Goal: Transaction & Acquisition: Obtain resource

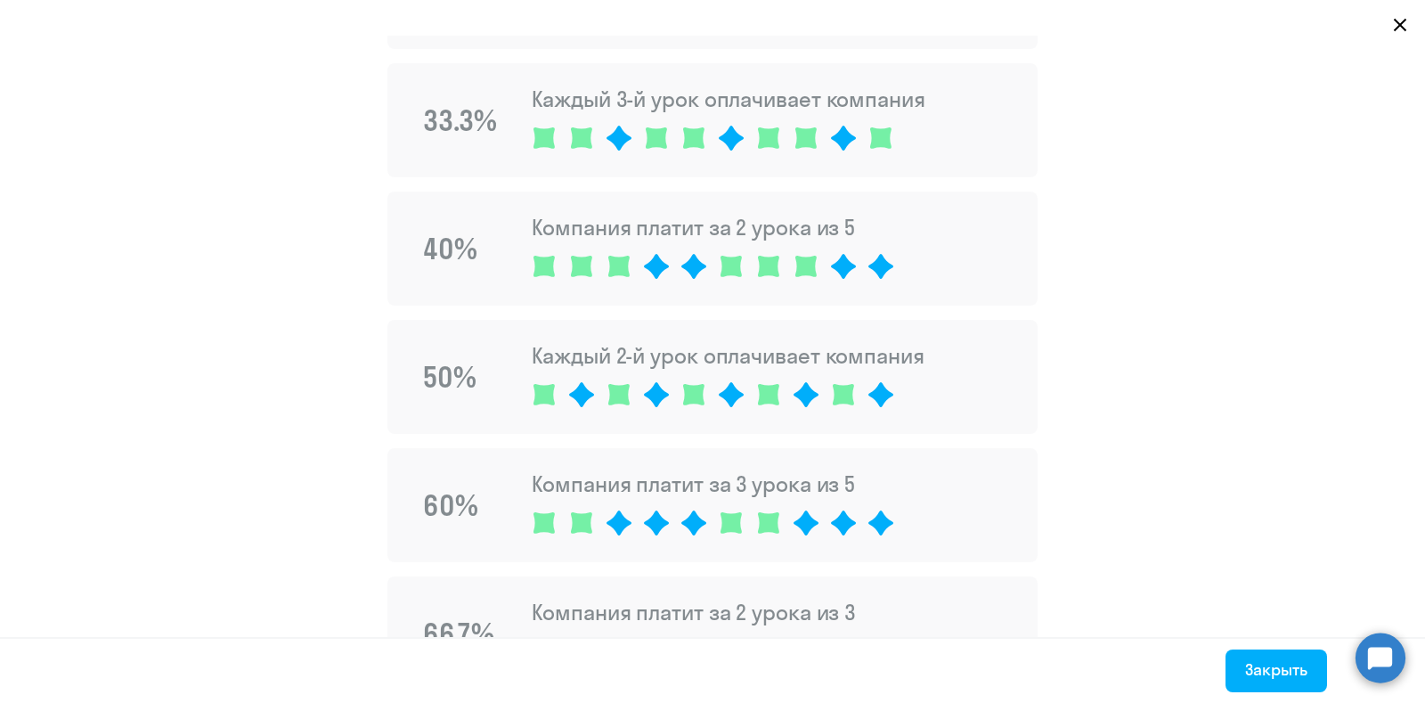
scroll to position [110, 0]
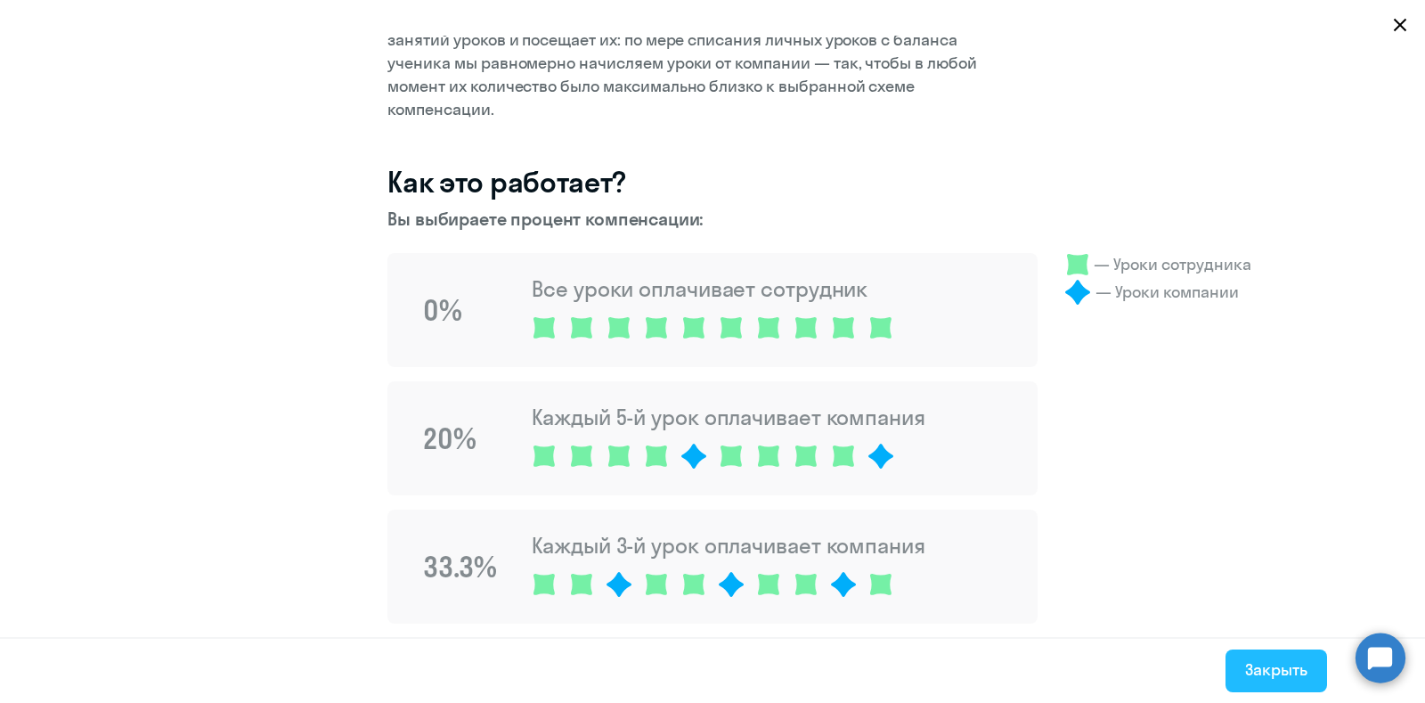
click at [1295, 685] on button "Закрыть" at bounding box center [1277, 670] width 102 height 43
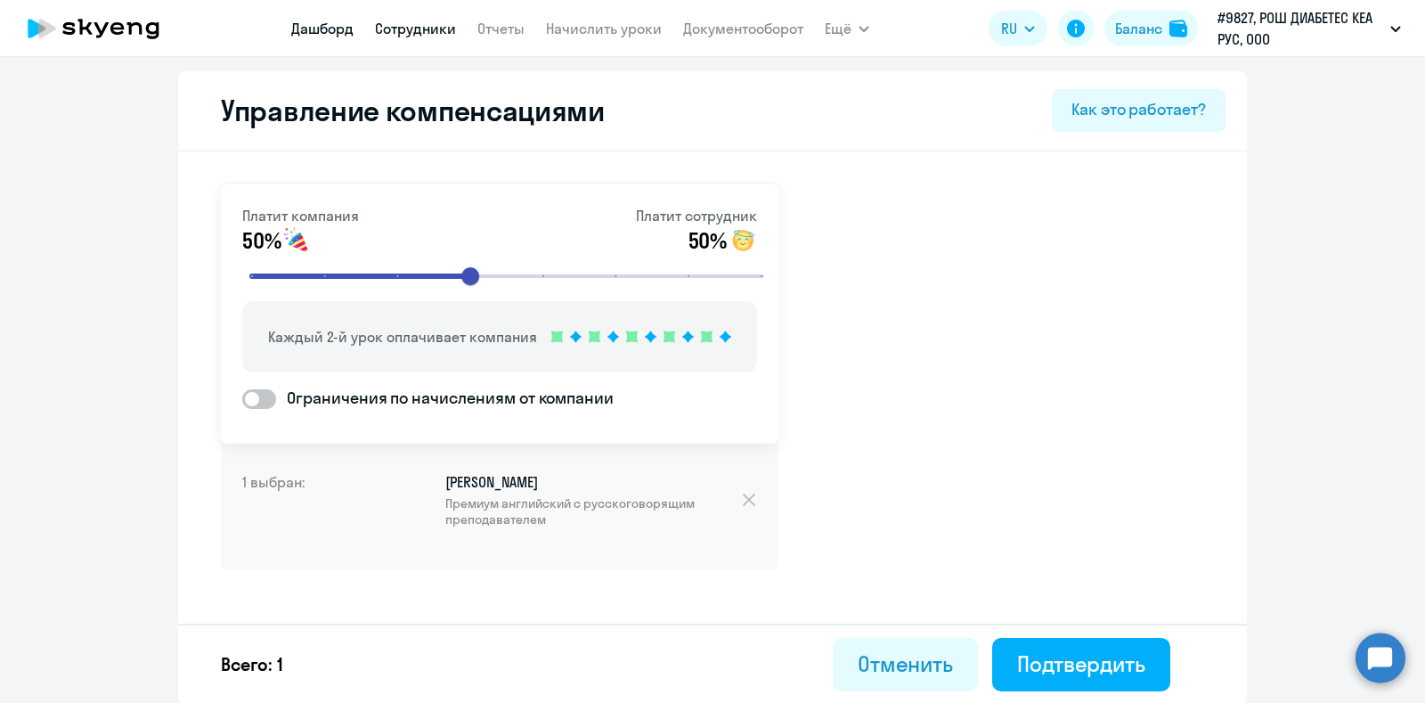
click at [306, 30] on link "Дашборд" at bounding box center [322, 29] width 62 height 18
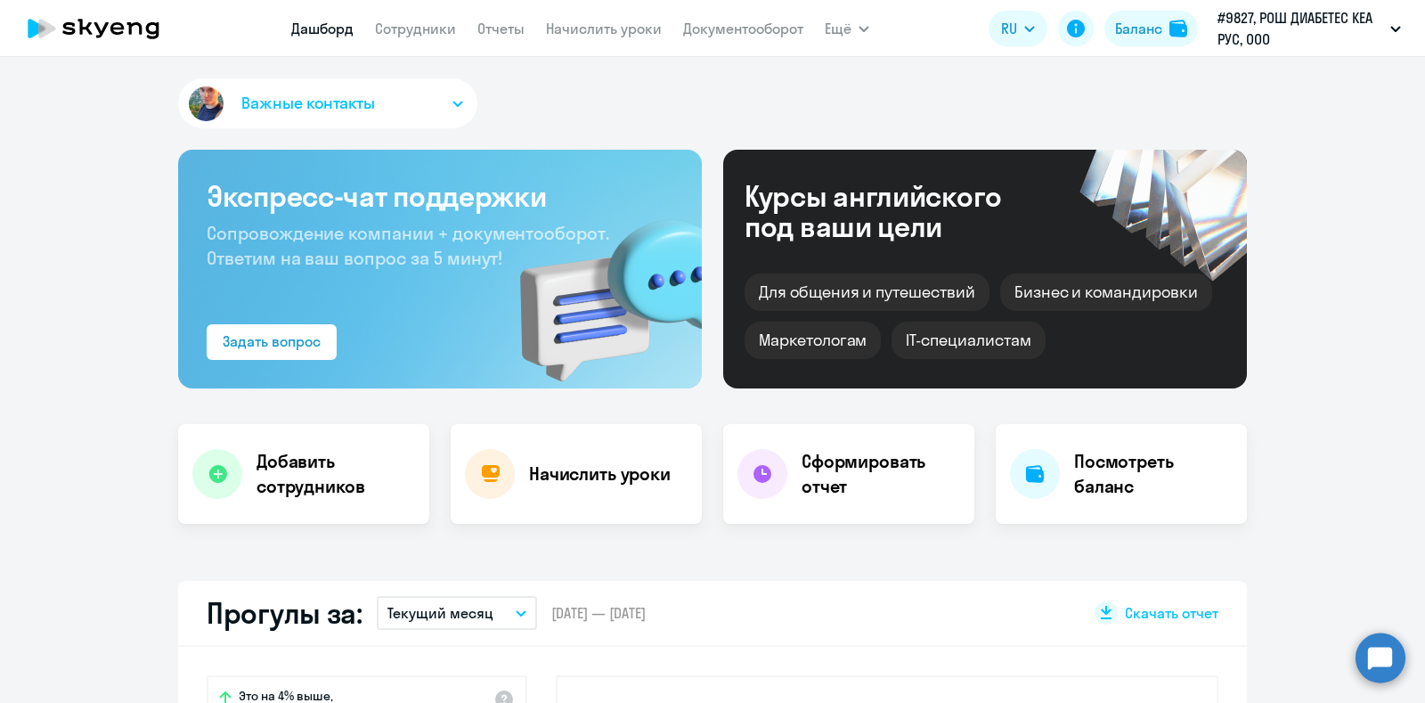
scroll to position [444, 0]
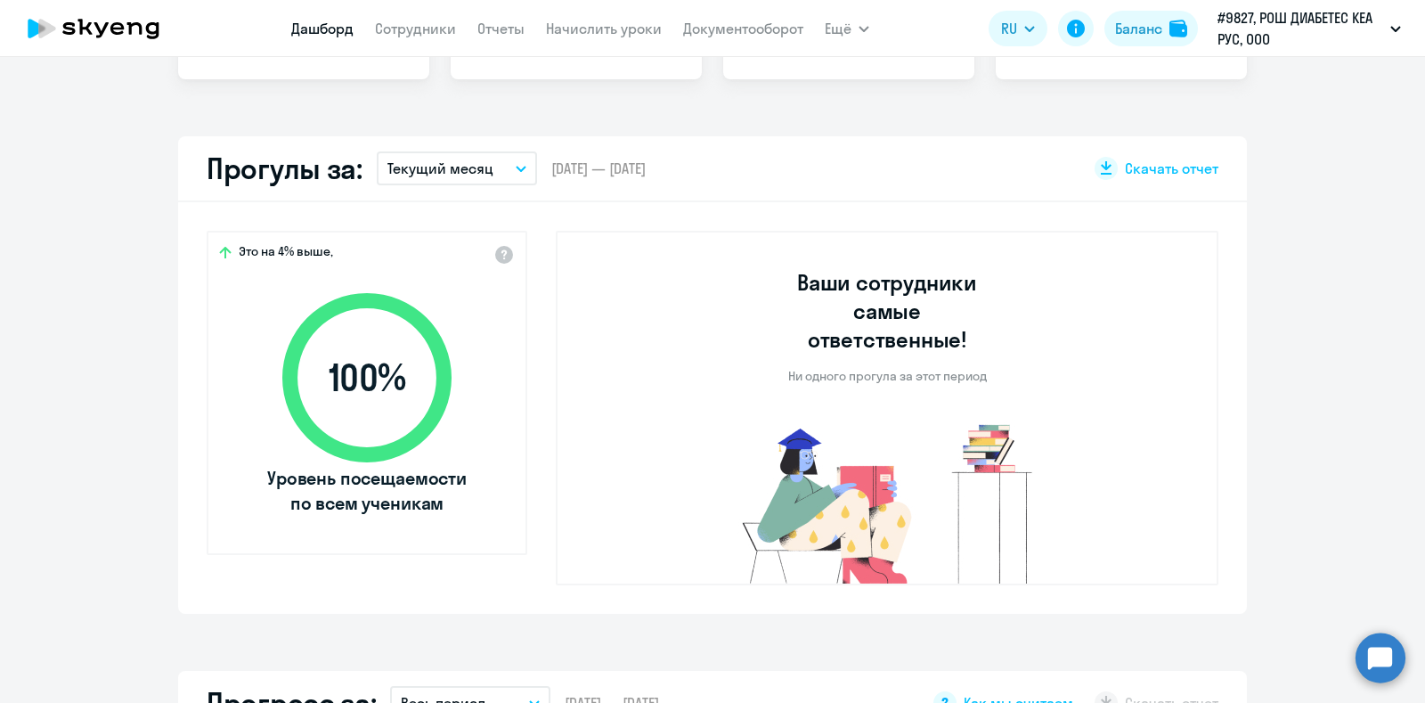
select select "30"
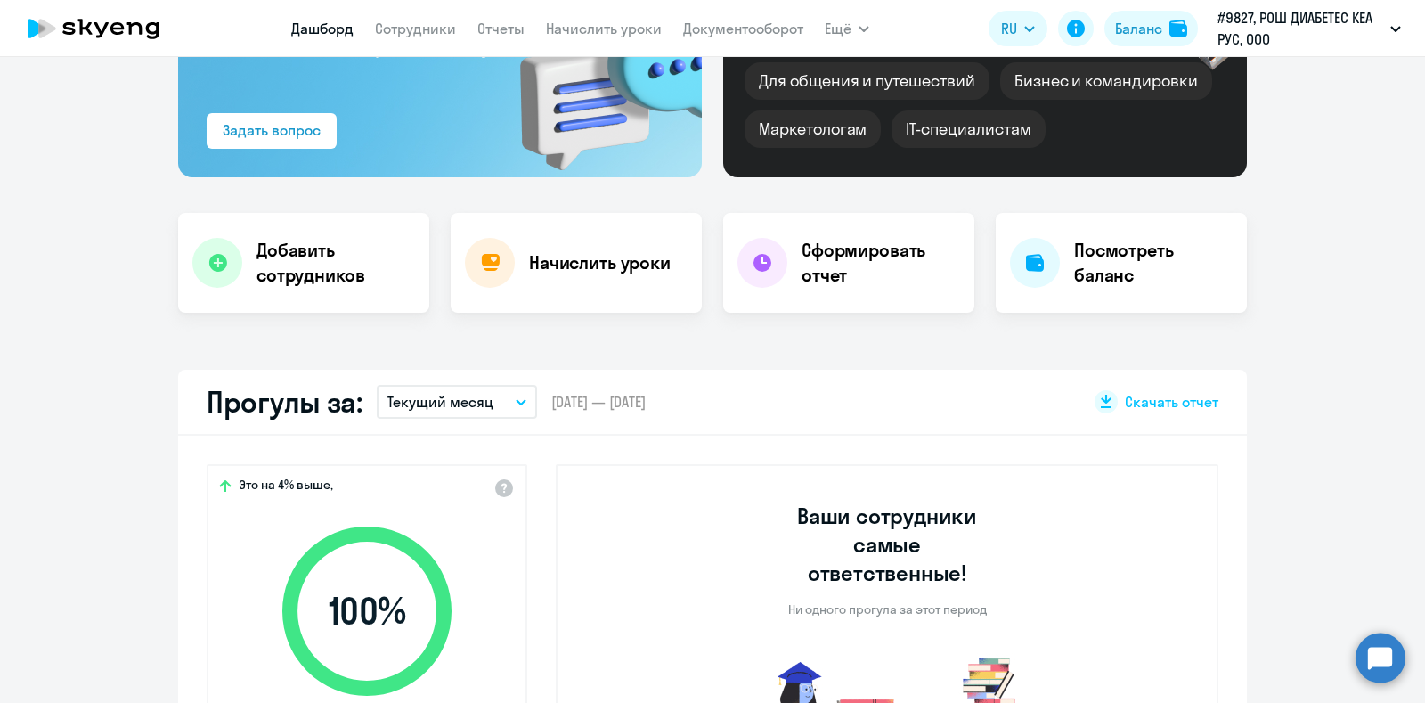
scroll to position [0, 0]
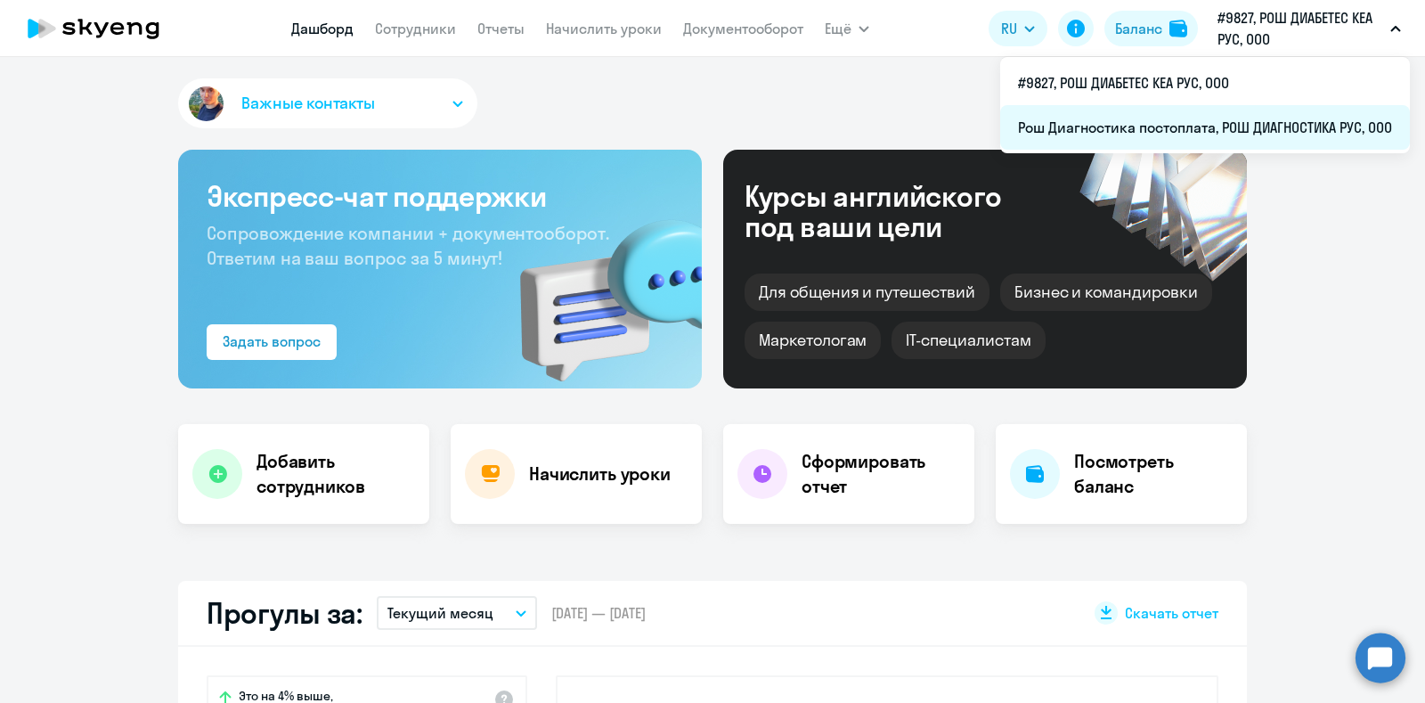
click at [1146, 126] on li "Рош Диагностика постоплата, РОШ ДИАГНОСТИКА РУС, ООО" at bounding box center [1205, 127] width 410 height 45
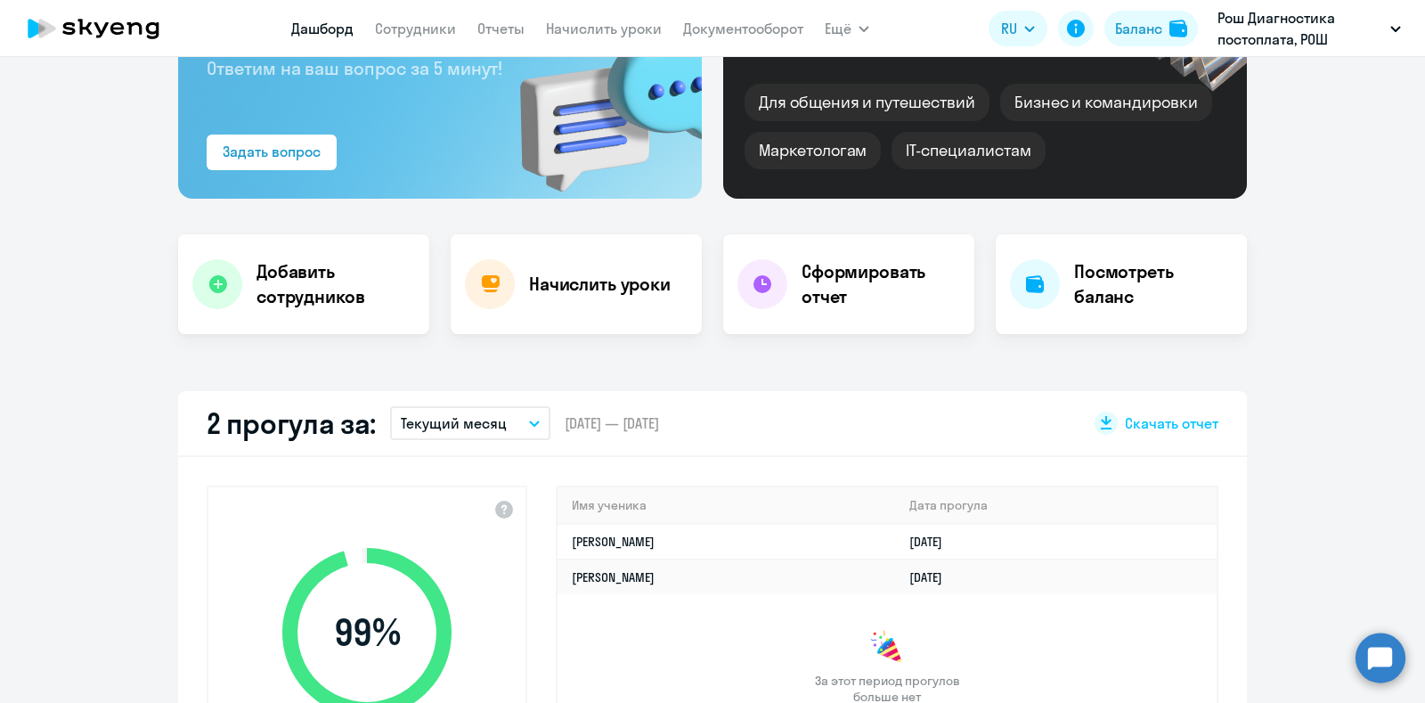
scroll to position [444, 0]
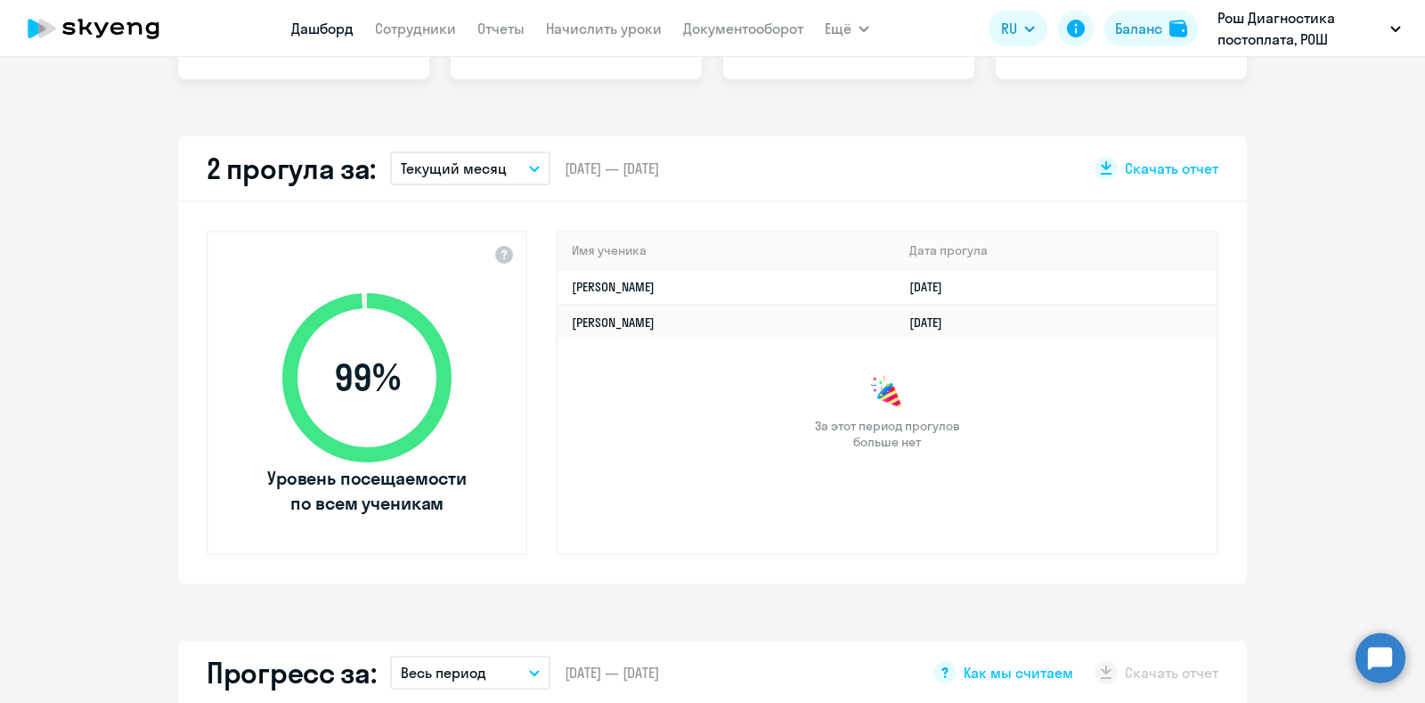
select select "30"
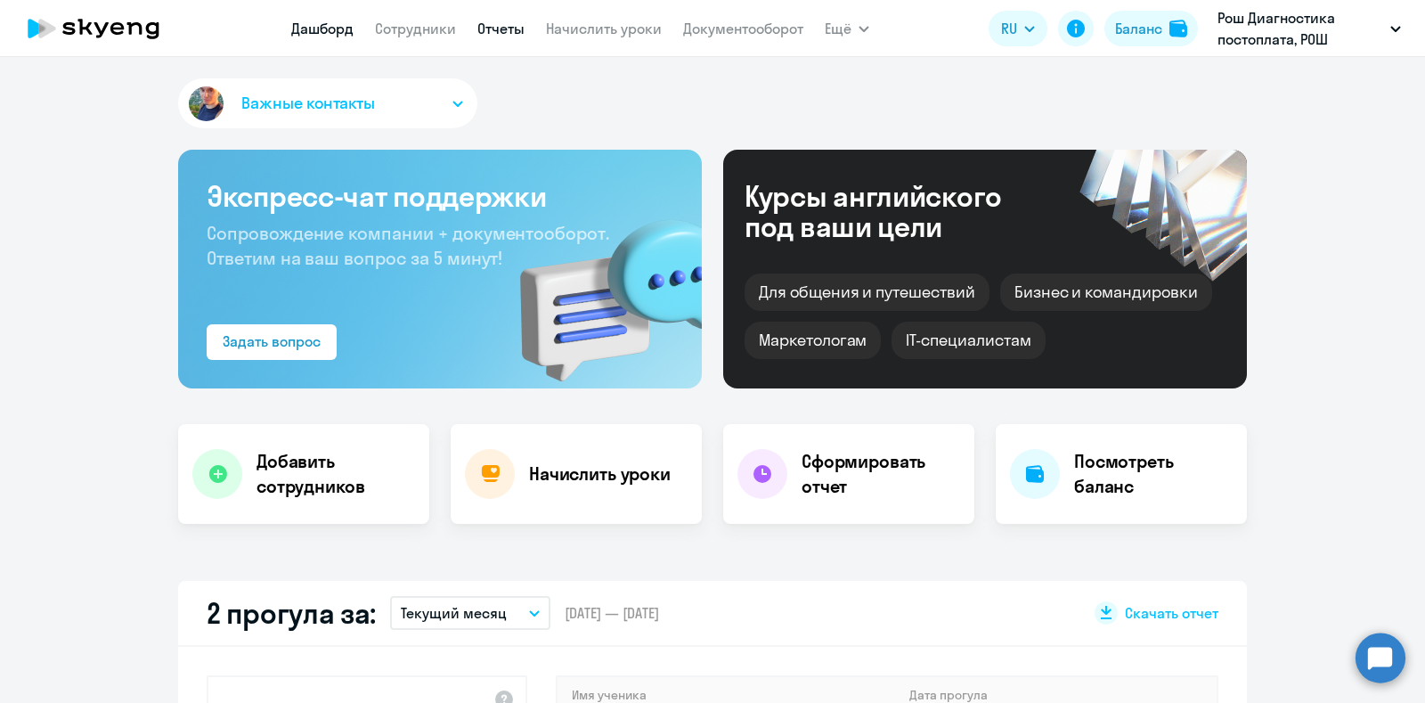
click at [504, 24] on link "Отчеты" at bounding box center [500, 29] width 47 height 18
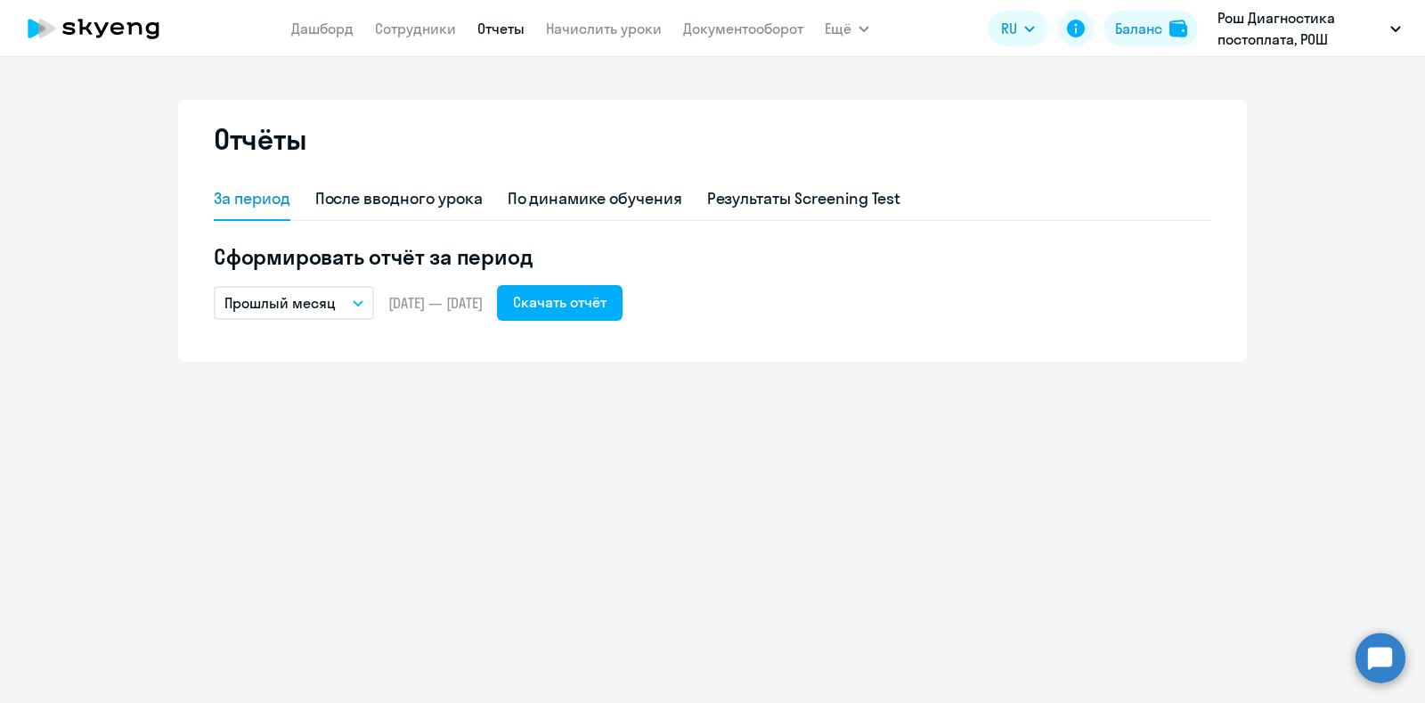
click at [352, 306] on button "Прошлый месяц" at bounding box center [294, 303] width 160 height 34
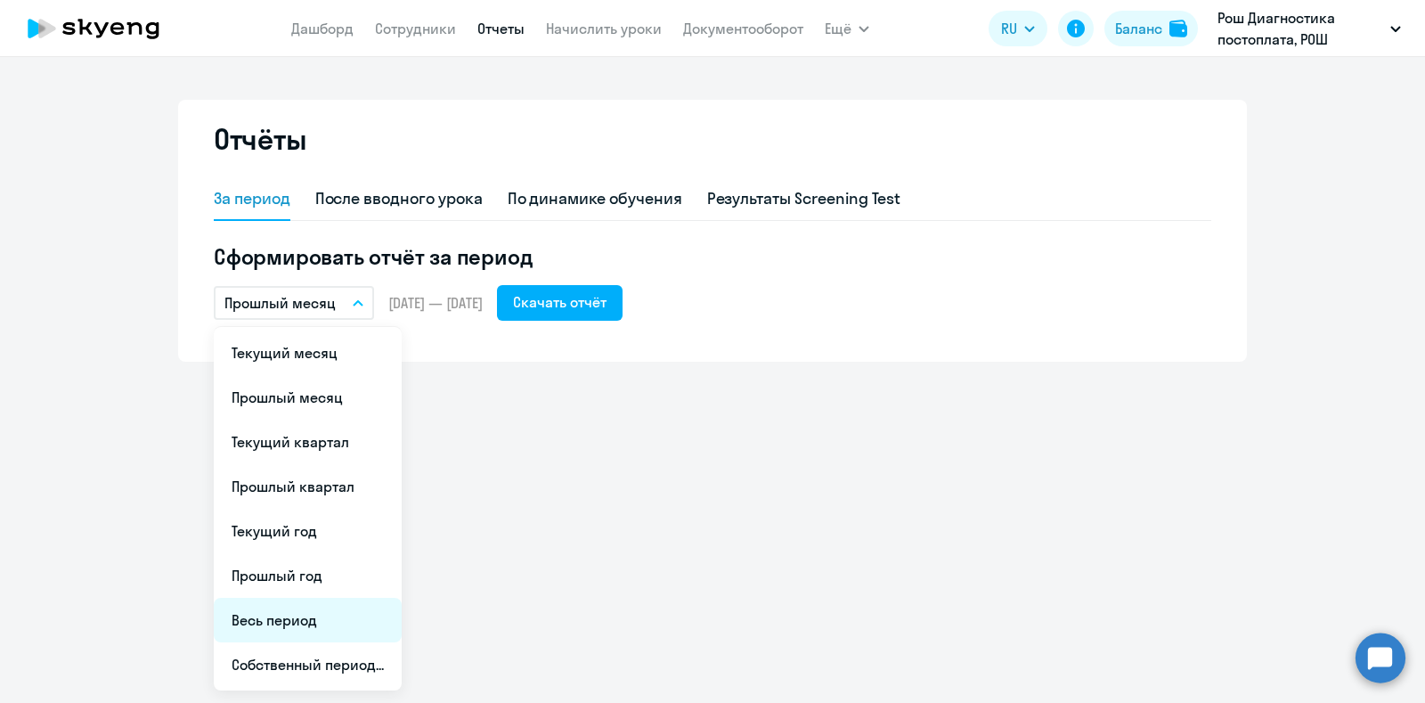
click at [322, 618] on li "Весь период" at bounding box center [308, 620] width 188 height 45
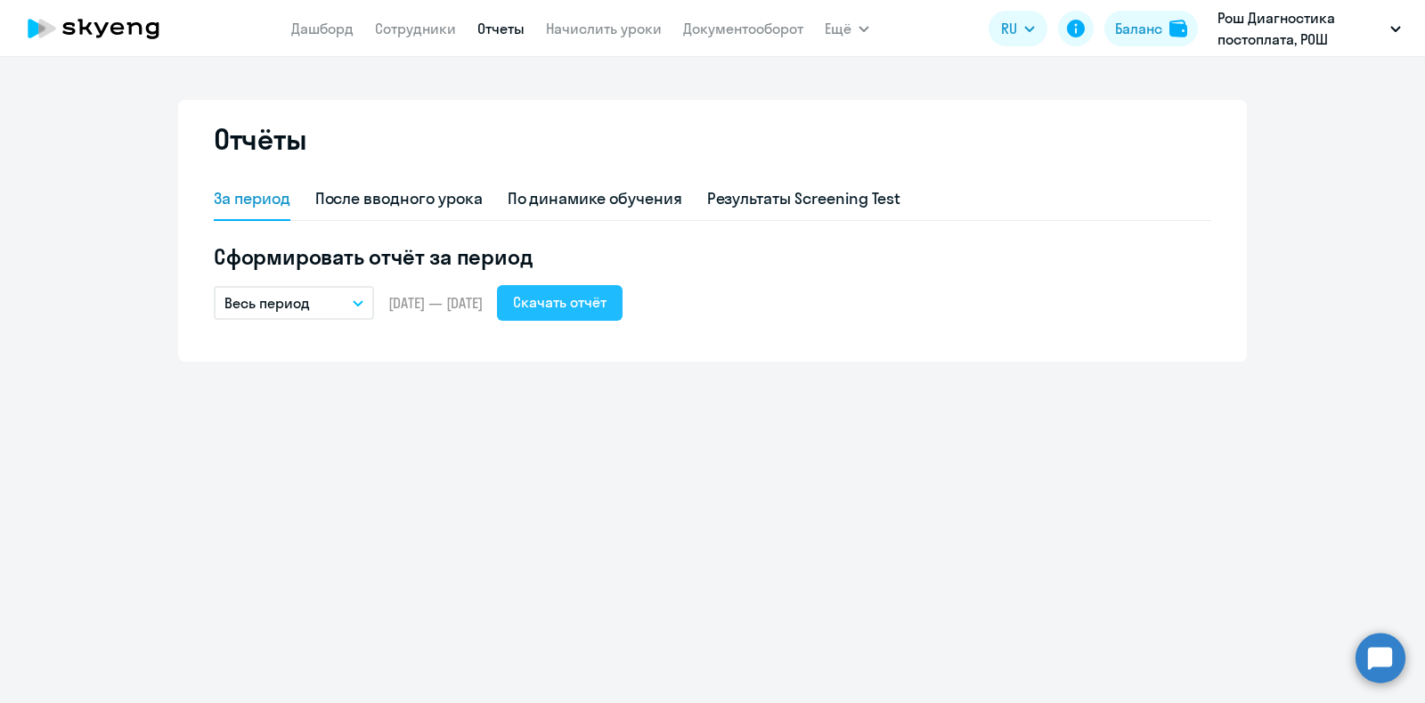
click at [604, 298] on div "Скачать отчёт" at bounding box center [560, 301] width 94 height 21
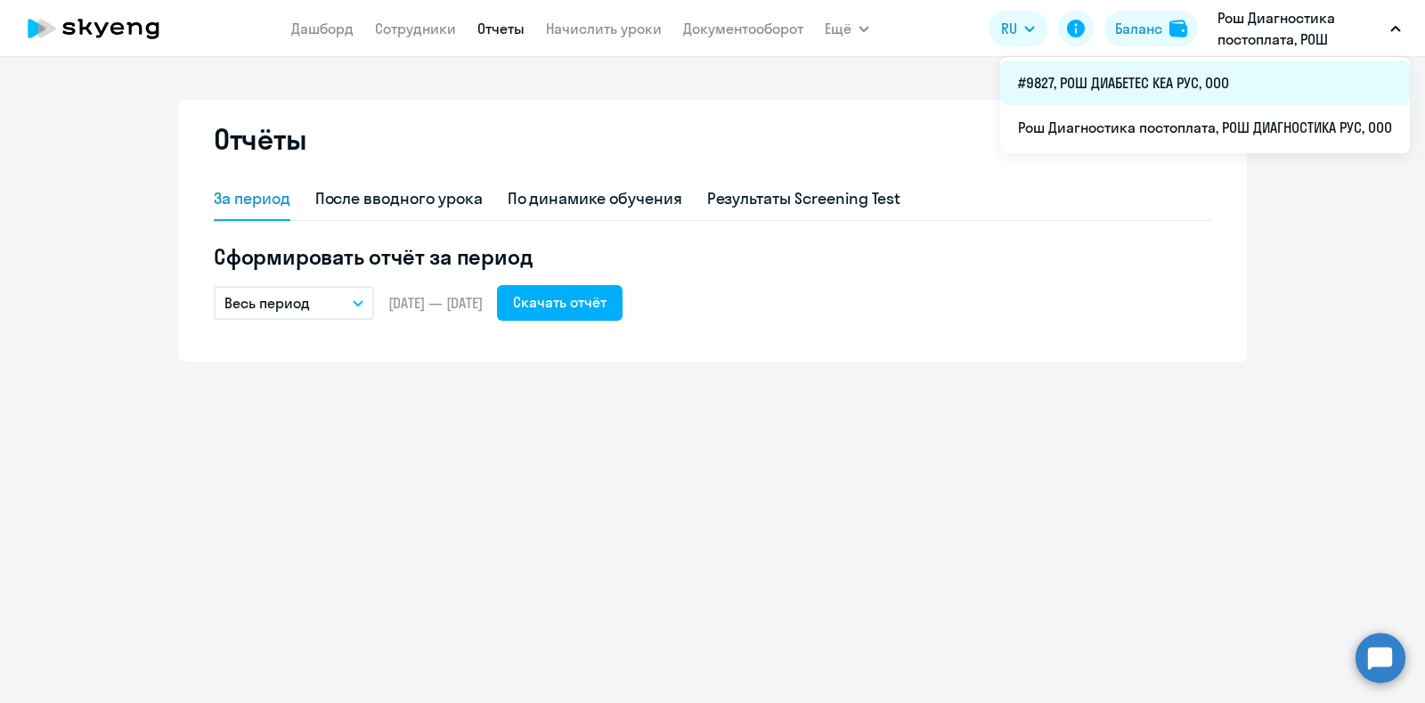
click at [1136, 72] on li "#9827, РОШ ДИАБЕТЕС КЕА РУС, ООО" at bounding box center [1205, 83] width 410 height 45
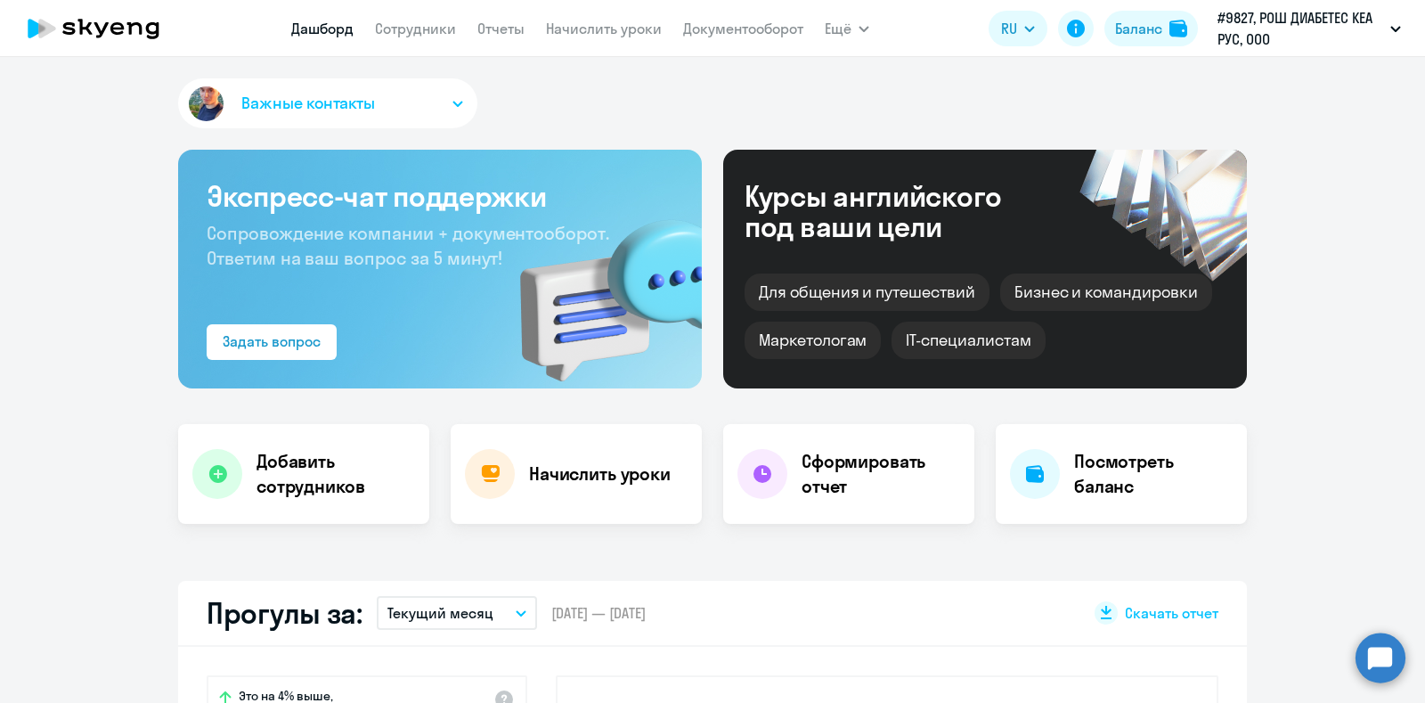
select select "30"
click at [490, 21] on link "Отчеты" at bounding box center [500, 29] width 47 height 18
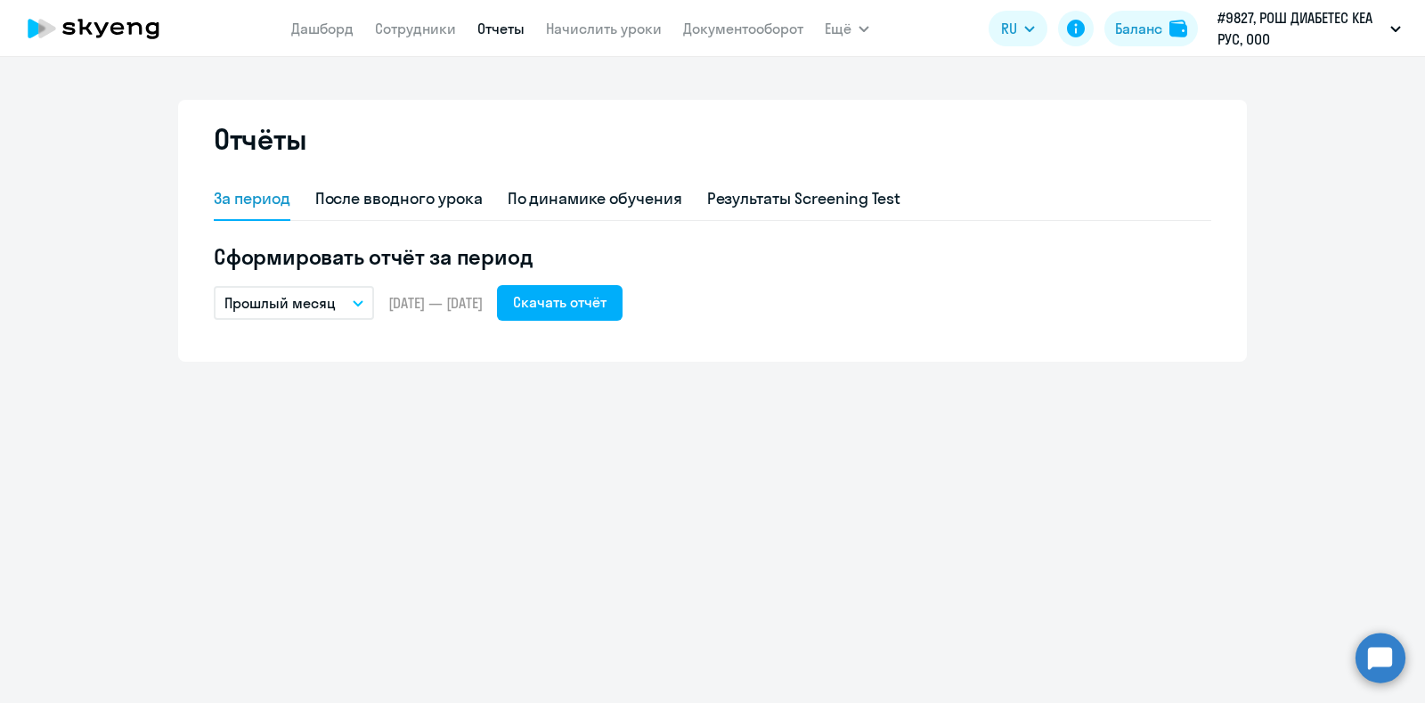
click at [361, 300] on icon "button" at bounding box center [358, 303] width 11 height 6
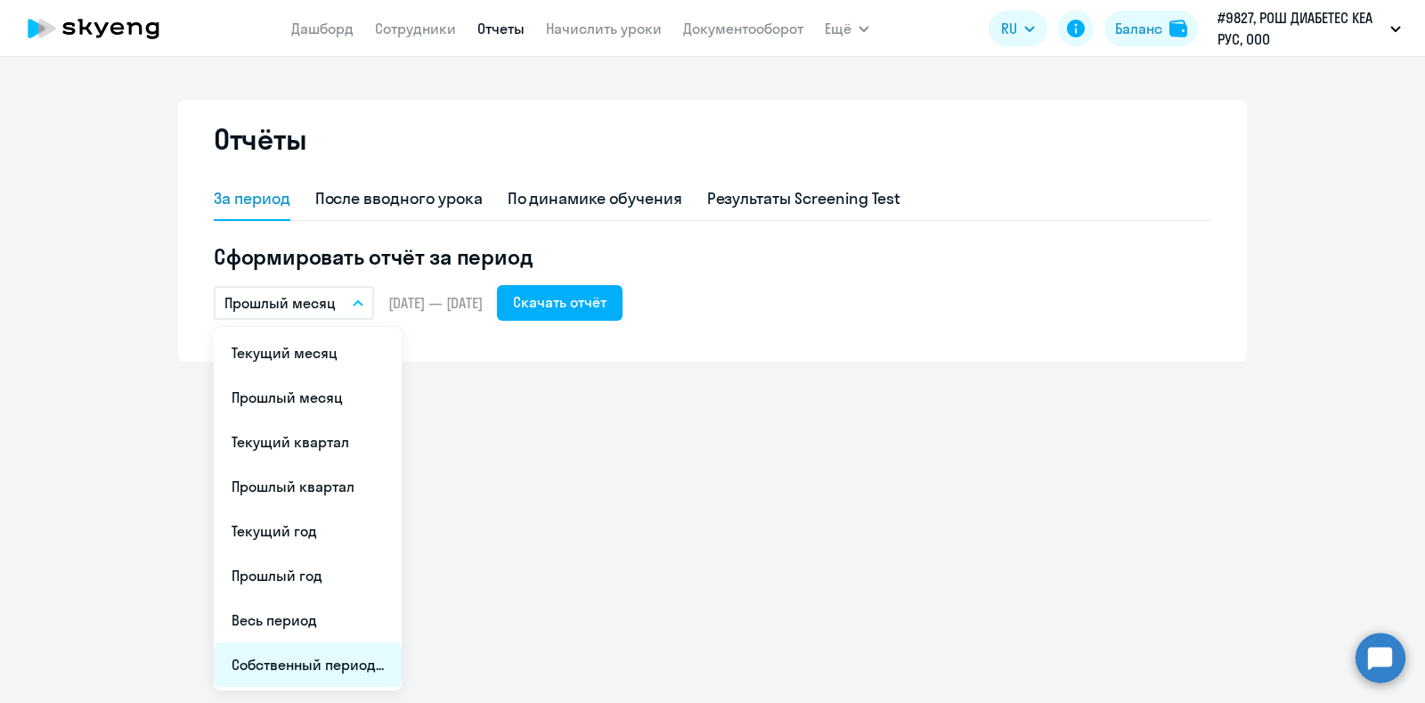
click at [290, 664] on li "Собственный период..." at bounding box center [308, 664] width 188 height 45
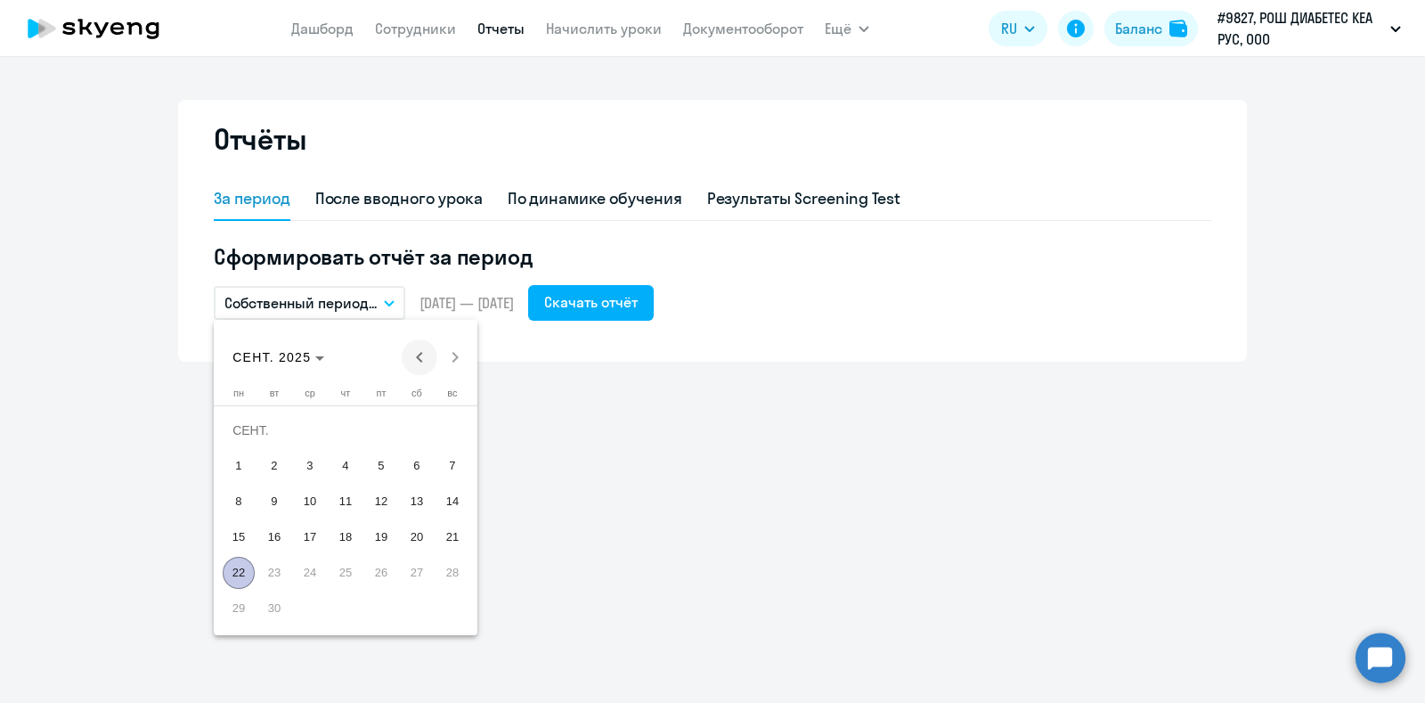
click at [417, 355] on span "Previous month" at bounding box center [420, 357] width 36 height 36
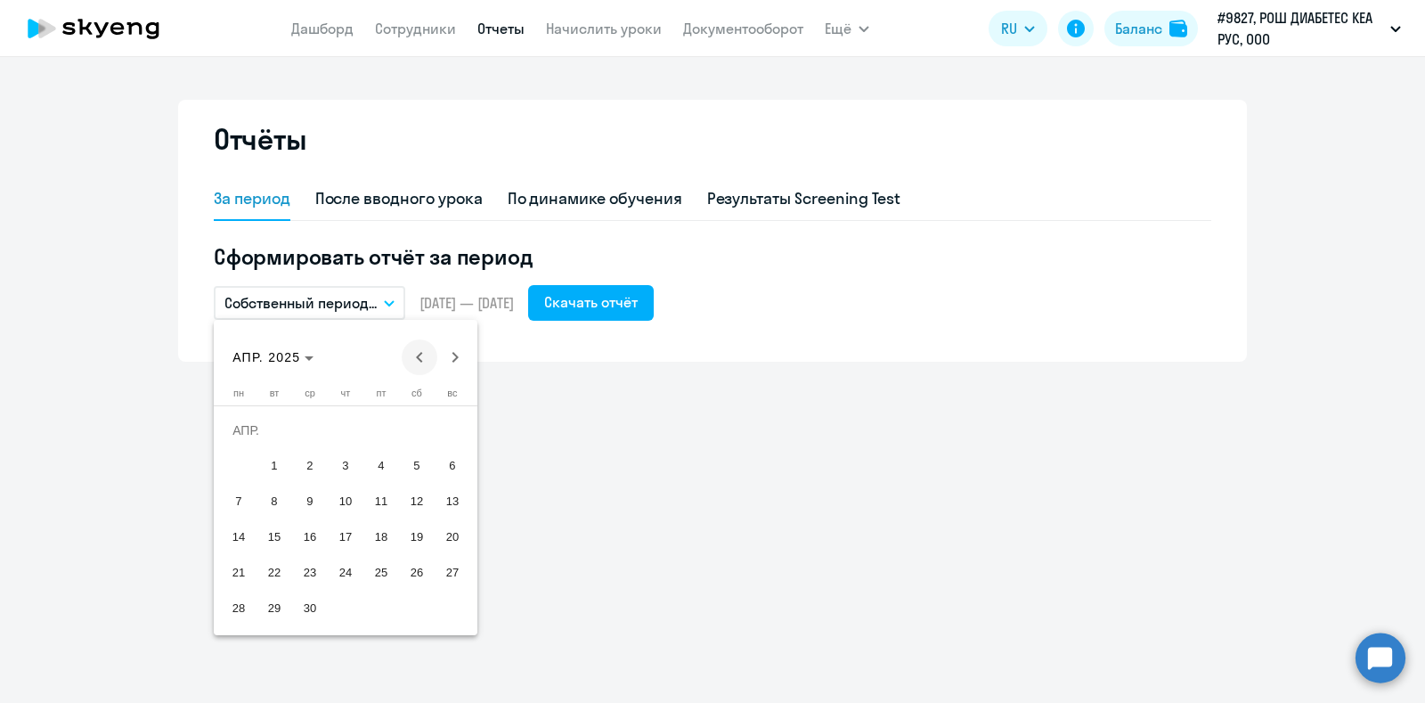
click at [417, 355] on span "Previous month" at bounding box center [420, 357] width 36 height 36
click at [457, 346] on span "Next month" at bounding box center [455, 357] width 36 height 36
click at [419, 424] on span "1" at bounding box center [417, 430] width 32 height 32
click at [452, 349] on span "Next month" at bounding box center [455, 357] width 36 height 36
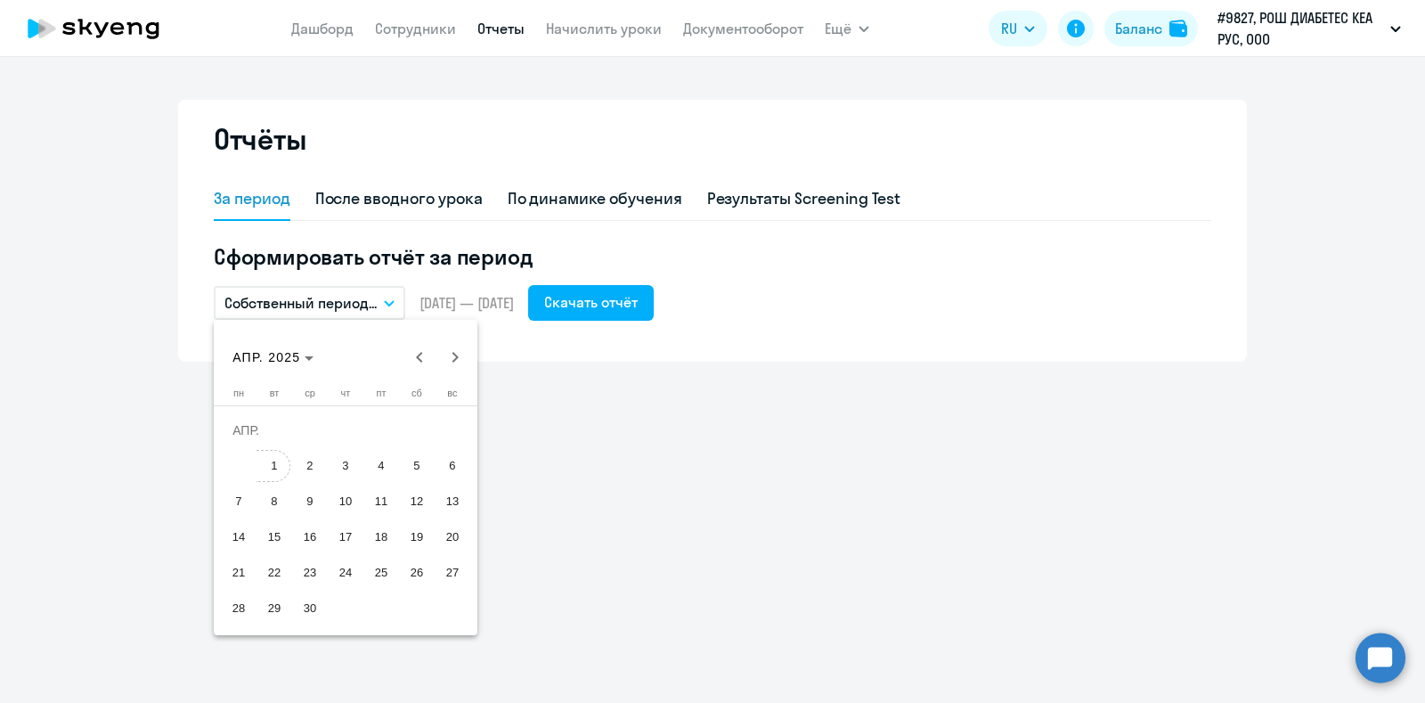
click at [276, 473] on span "1" at bounding box center [274, 466] width 32 height 32
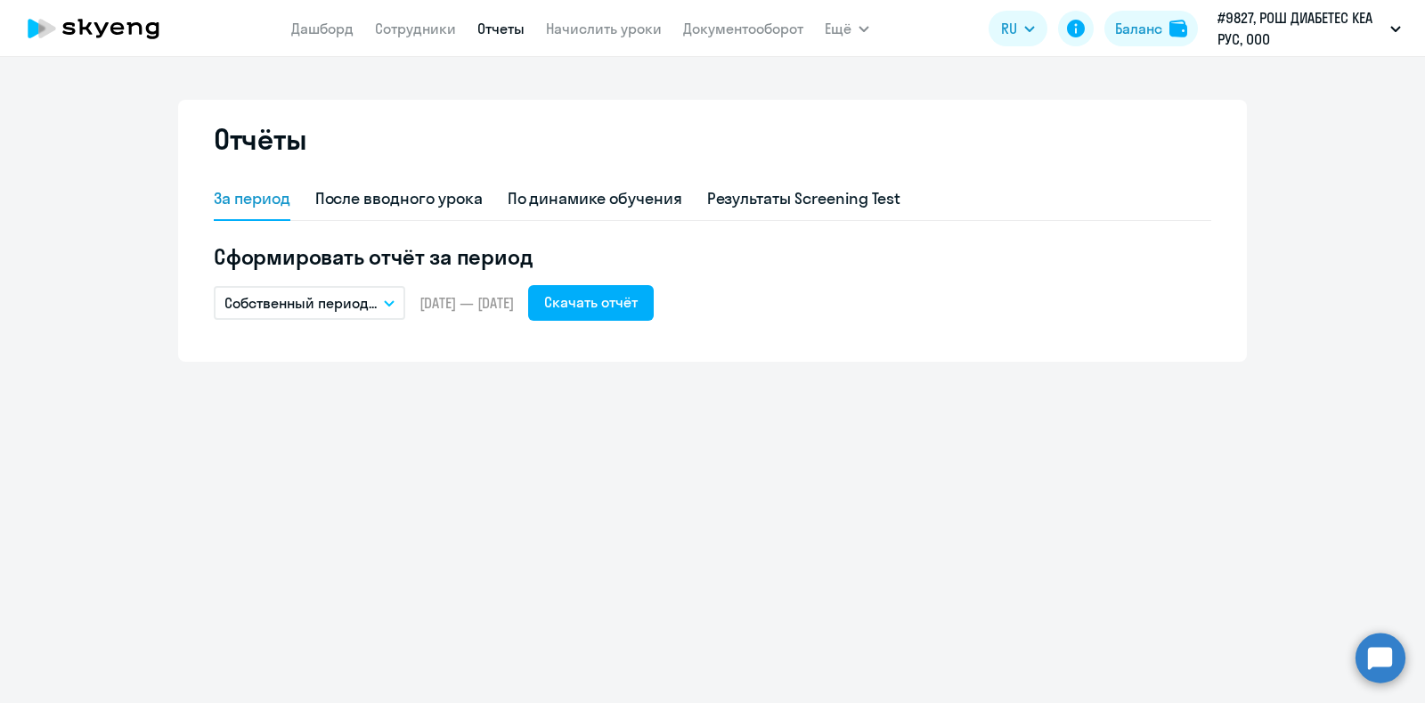
click at [402, 305] on button "Собственный период..." at bounding box center [310, 303] width 192 height 34
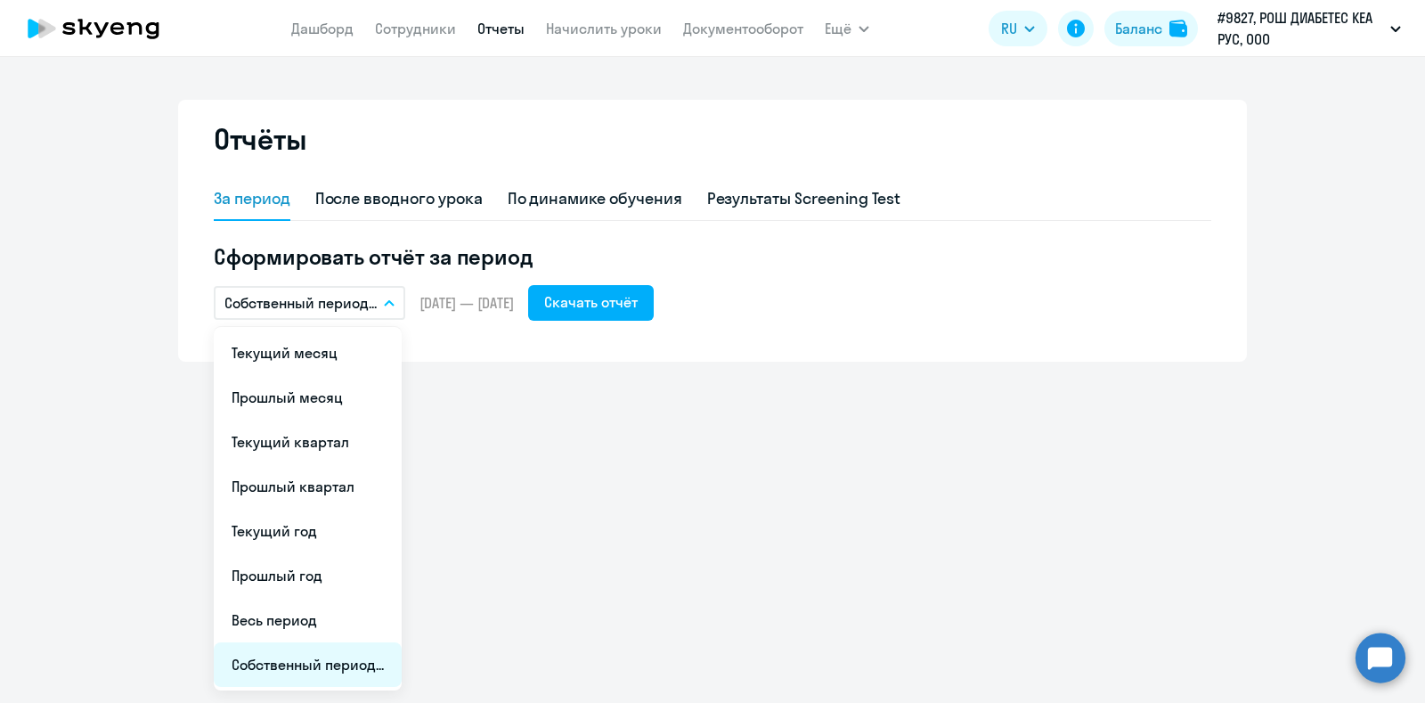
click at [336, 671] on li "Собственный период..." at bounding box center [308, 664] width 188 height 45
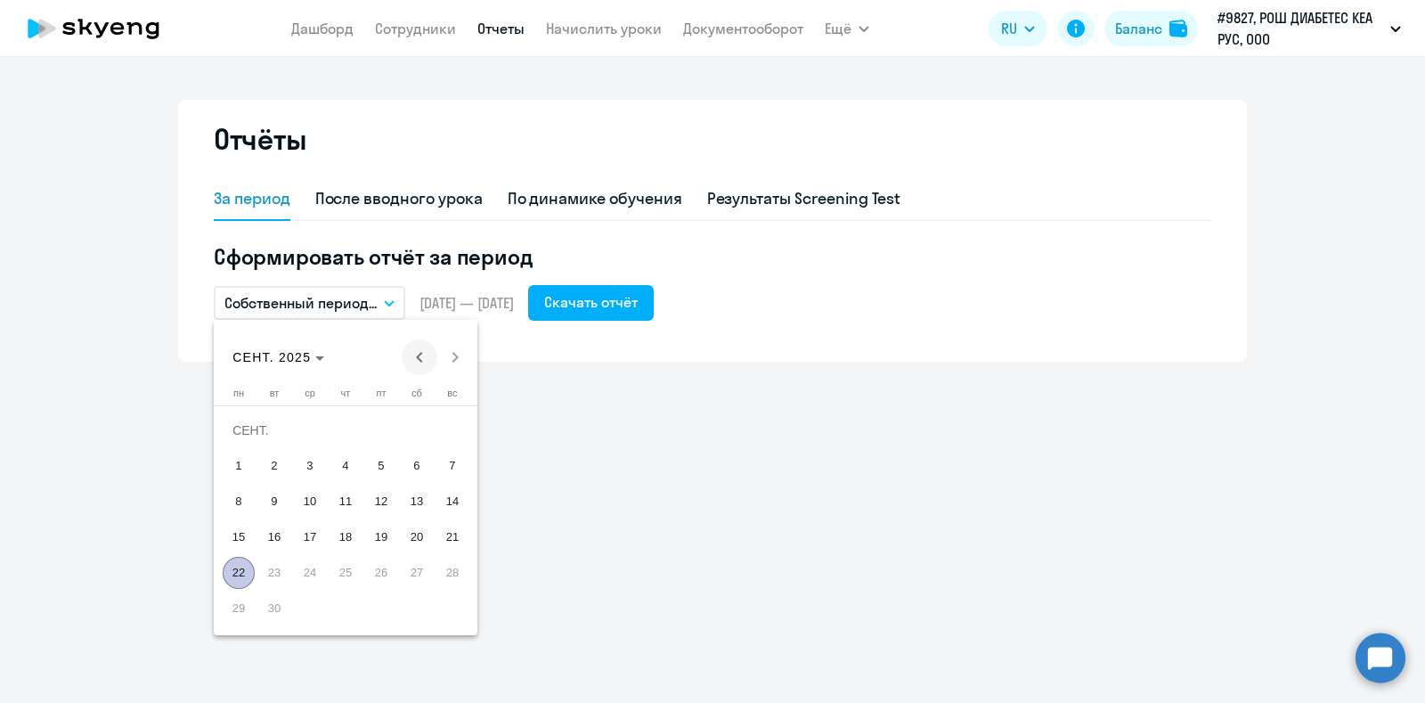
click at [419, 354] on span "Previous month" at bounding box center [420, 357] width 36 height 36
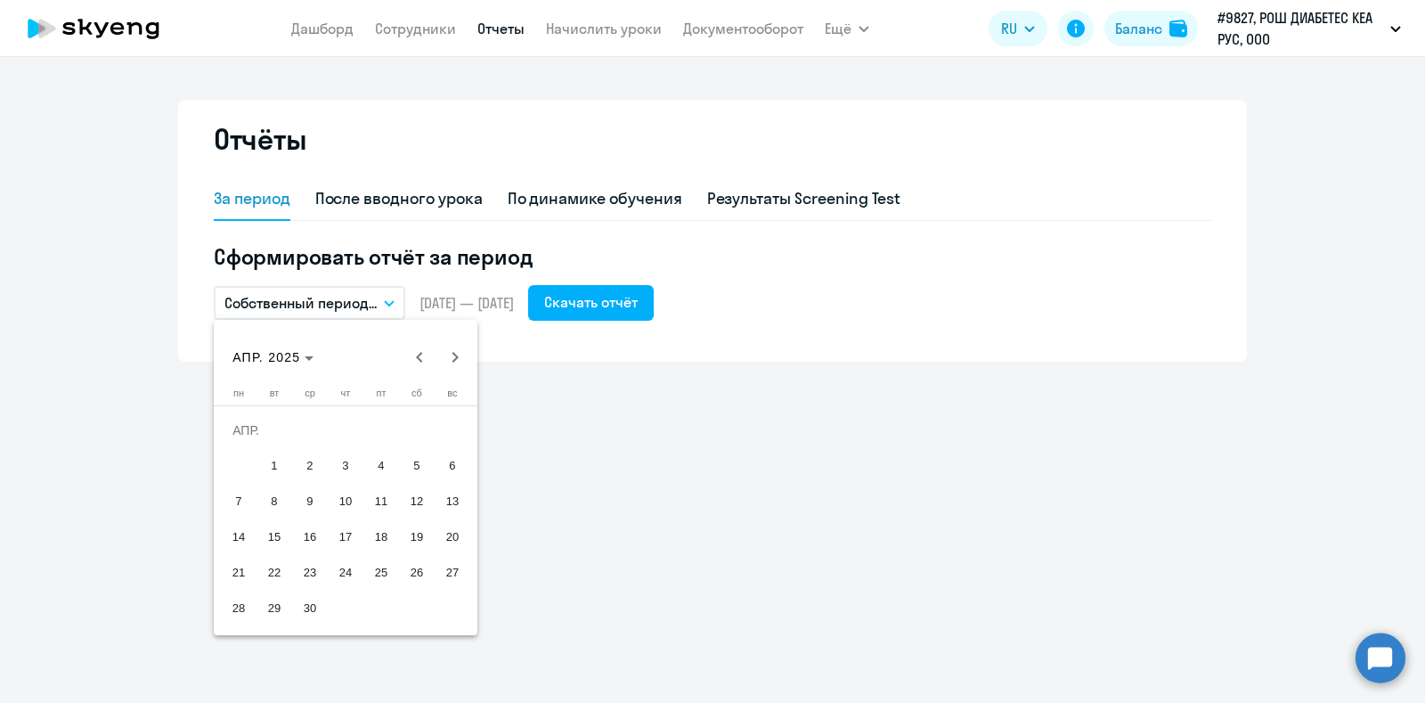
click at [260, 458] on button "1" at bounding box center [275, 466] width 36 height 36
click at [455, 349] on span "Next month" at bounding box center [455, 357] width 36 height 36
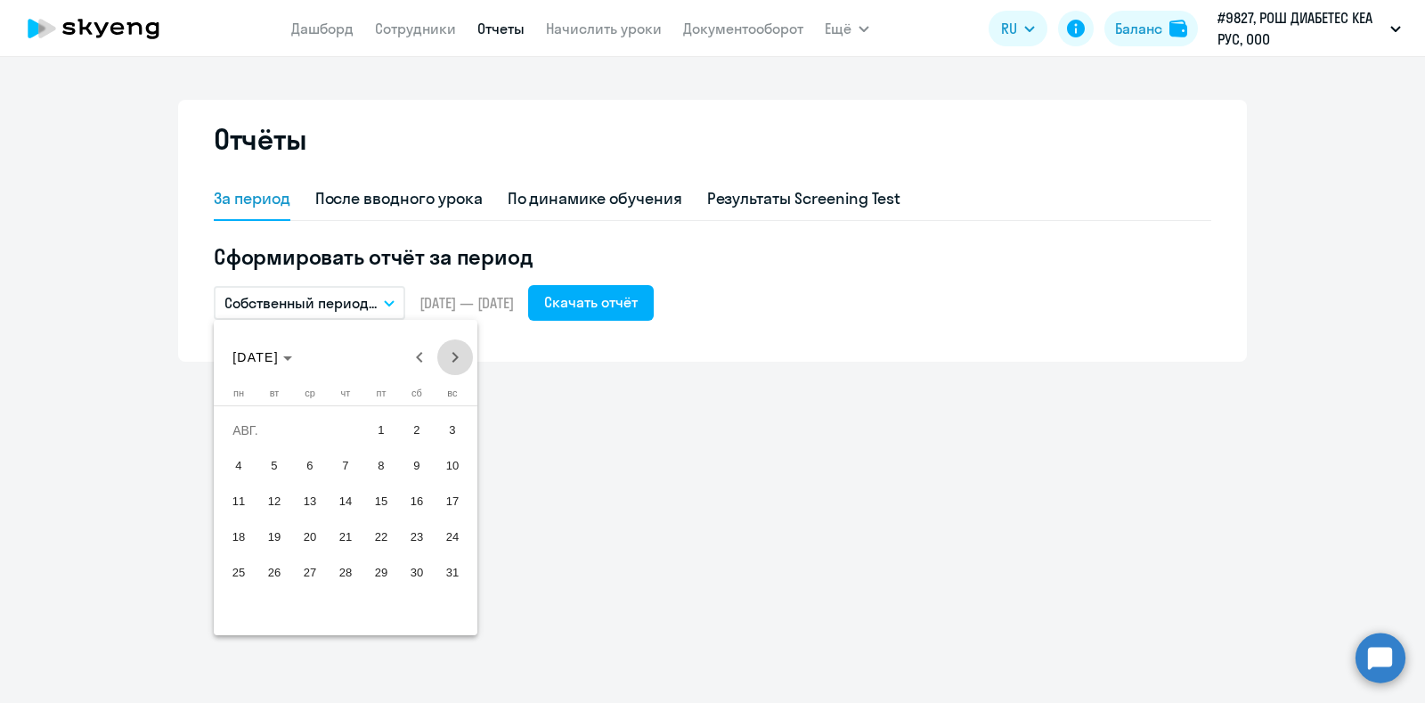
click at [455, 349] on span "Next month" at bounding box center [455, 357] width 36 height 36
click at [233, 569] on span "22" at bounding box center [239, 573] width 32 height 32
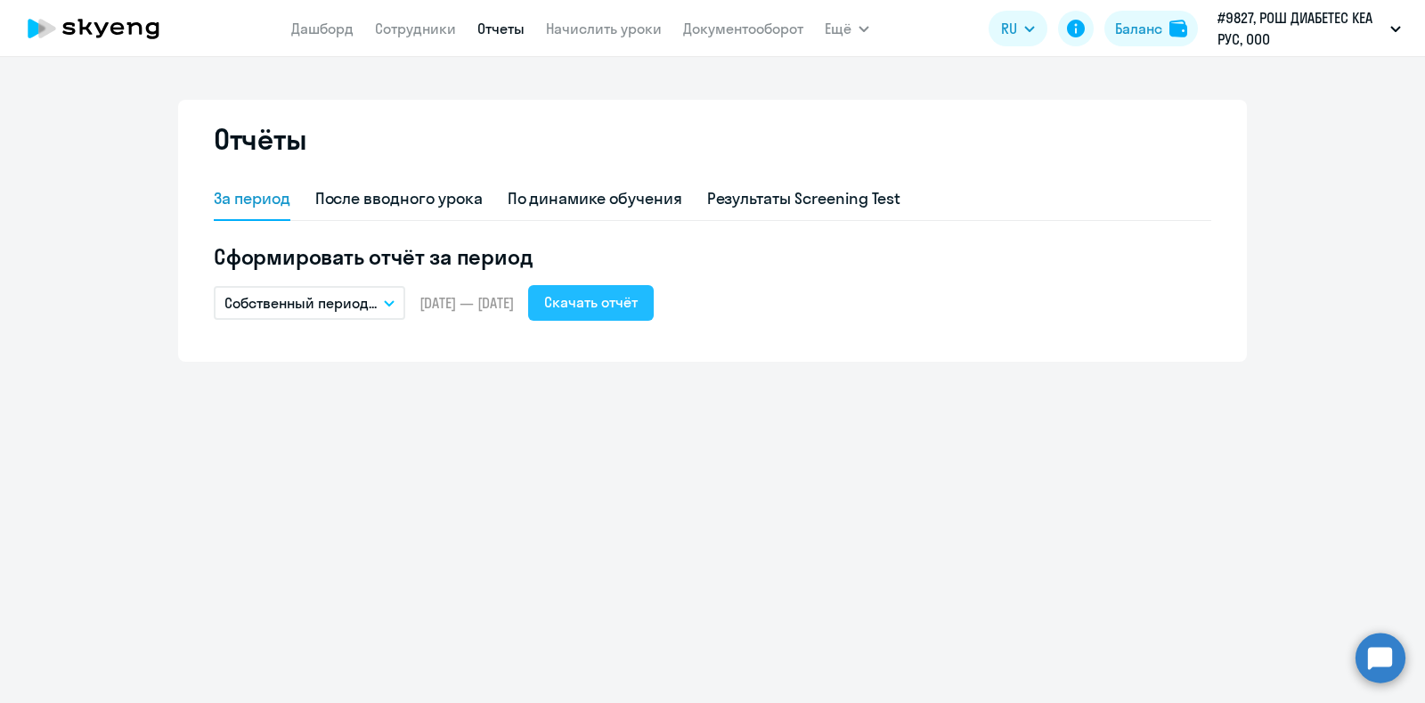
click at [624, 300] on div "Скачать отчёт" at bounding box center [591, 301] width 94 height 21
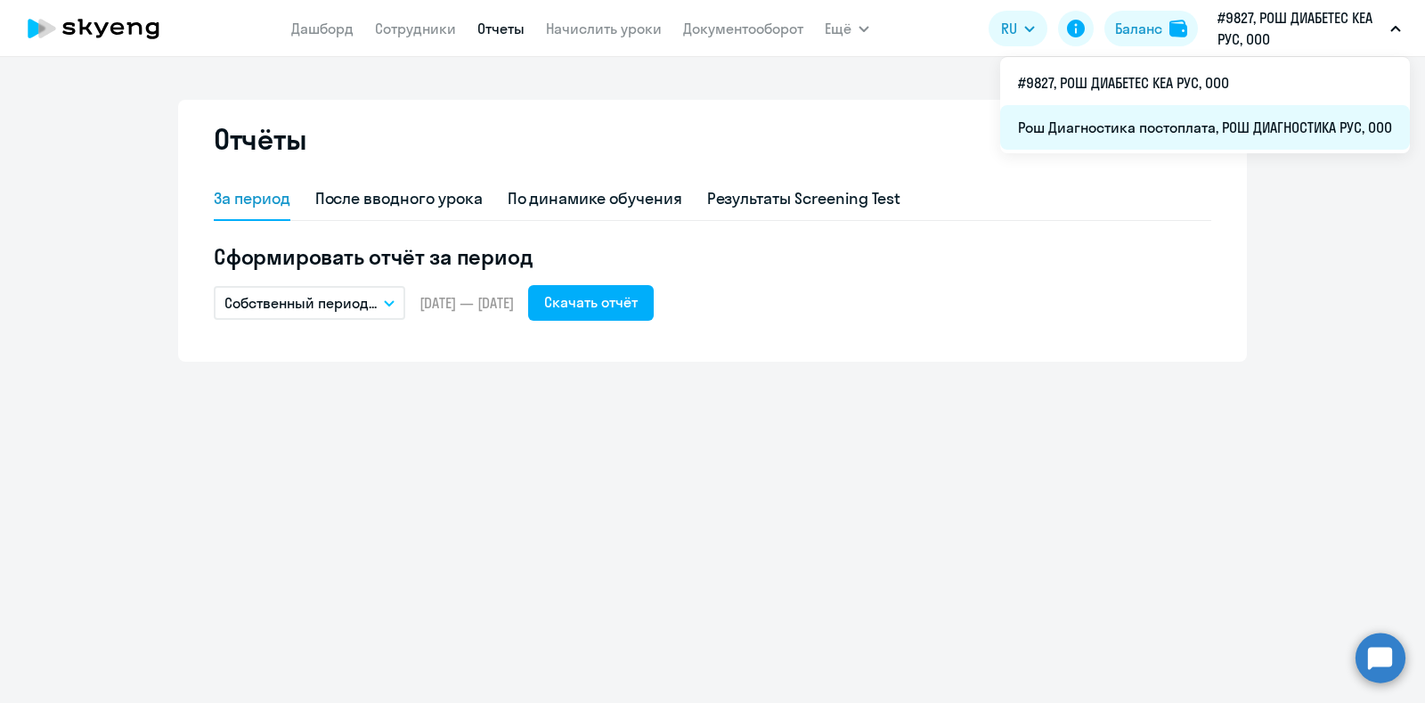
click at [1117, 128] on li "Рош Диагностика постоплата, РОШ ДИАГНОСТИКА РУС, ООО" at bounding box center [1205, 127] width 410 height 45
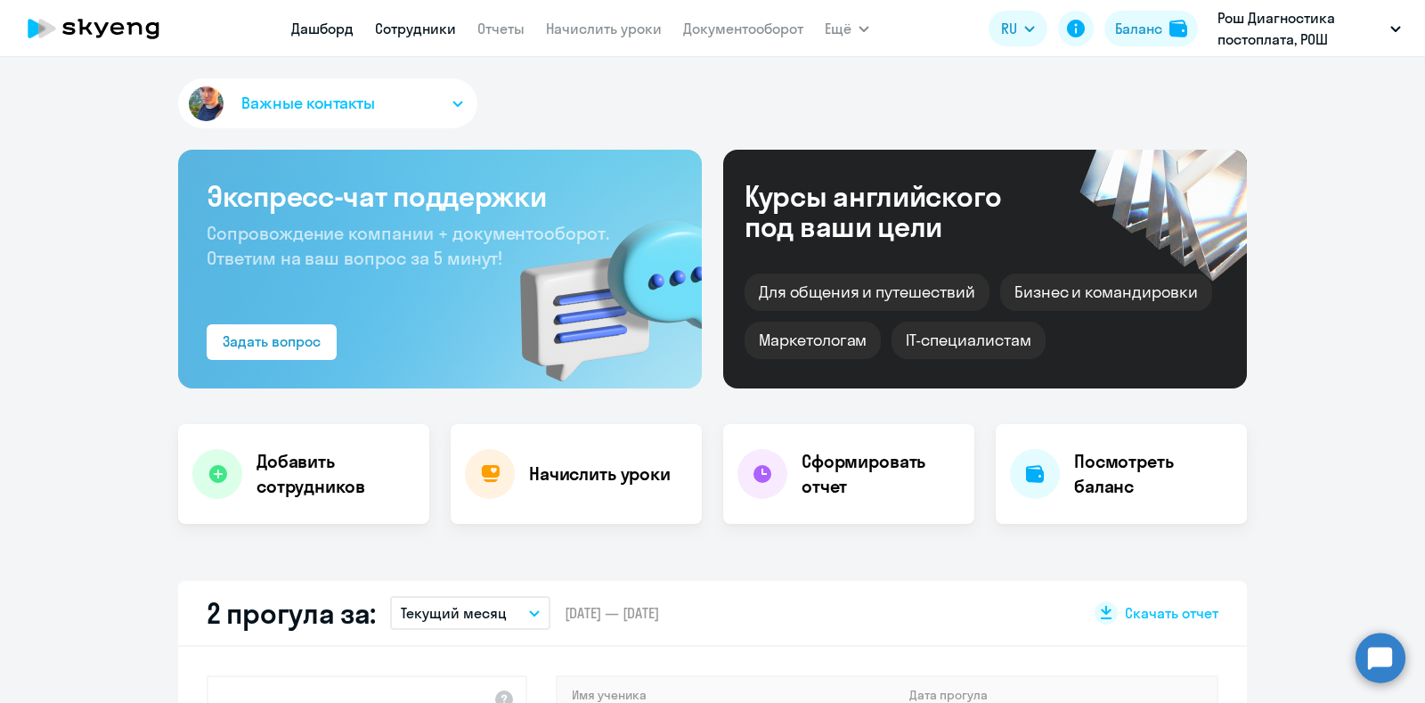
select select "30"
click at [405, 27] on link "Сотрудники" at bounding box center [415, 29] width 81 height 18
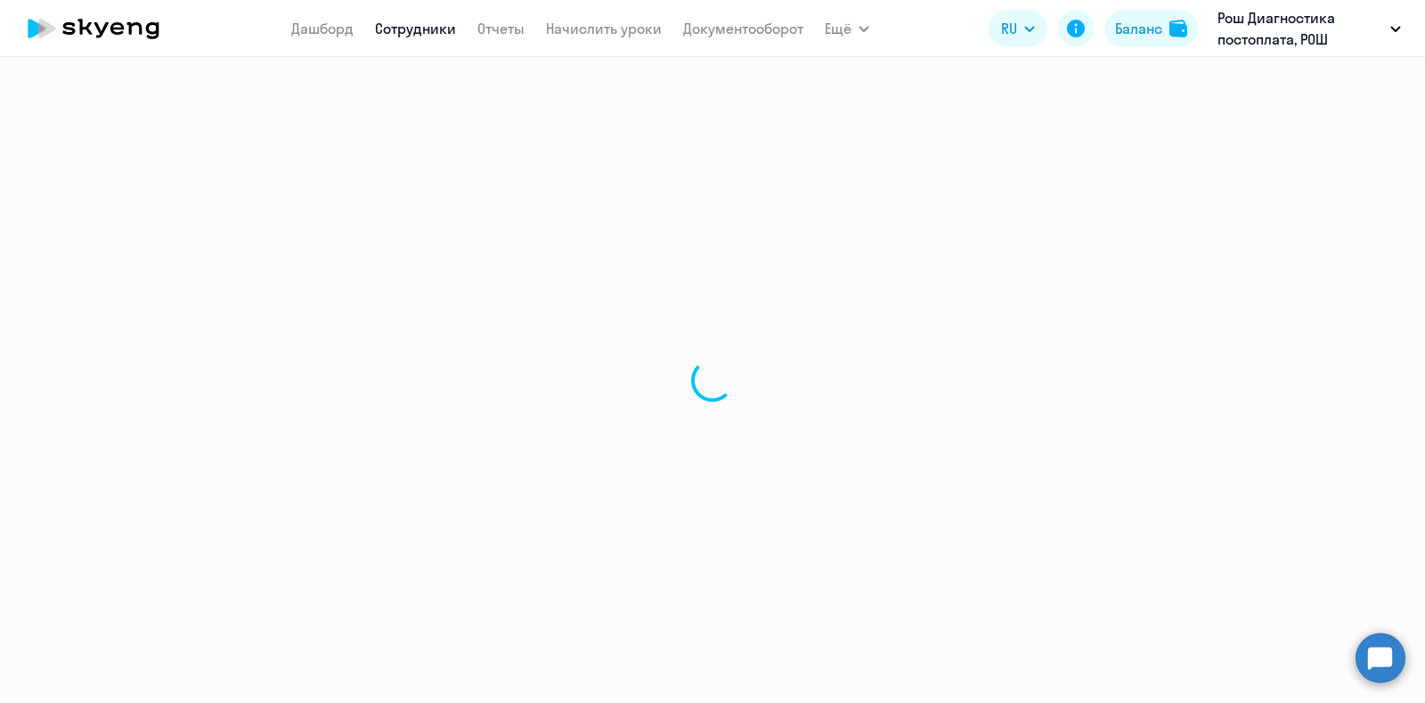
select select "30"
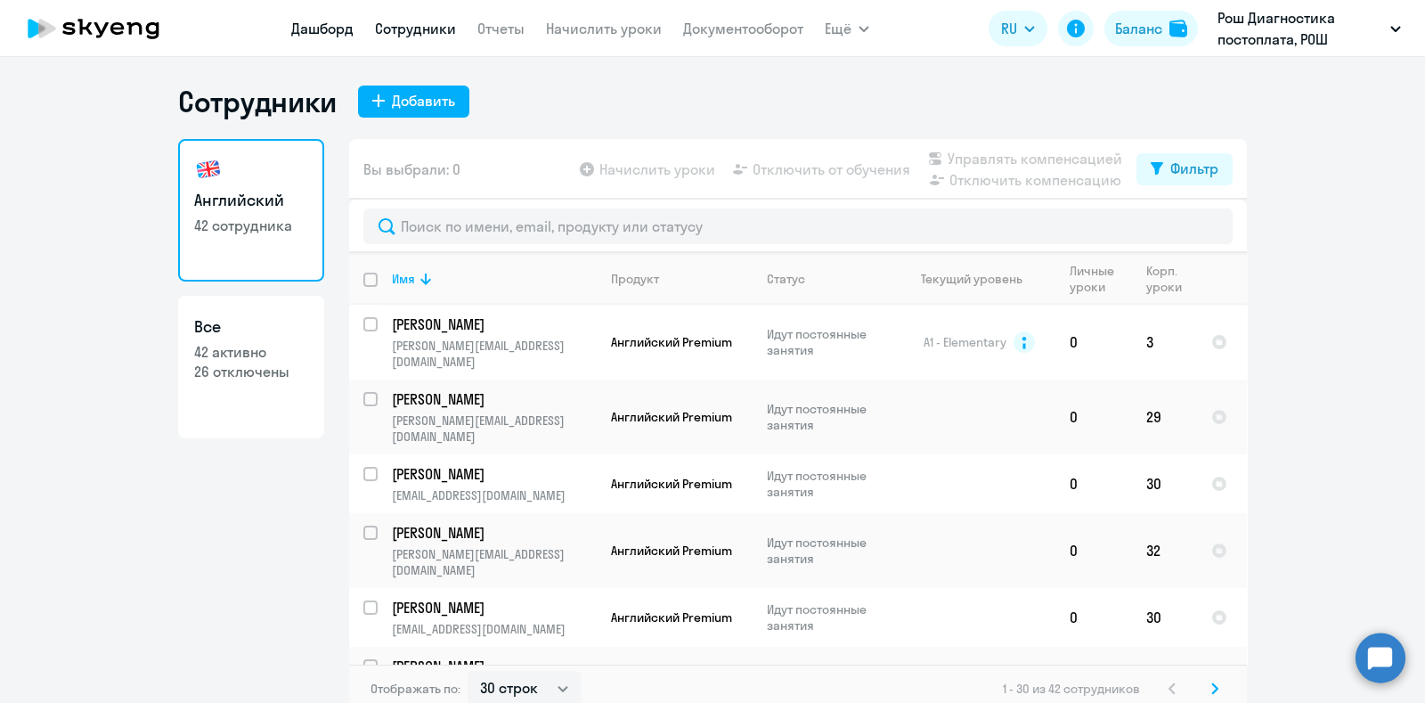
click at [337, 26] on link "Дашборд" at bounding box center [322, 29] width 62 height 18
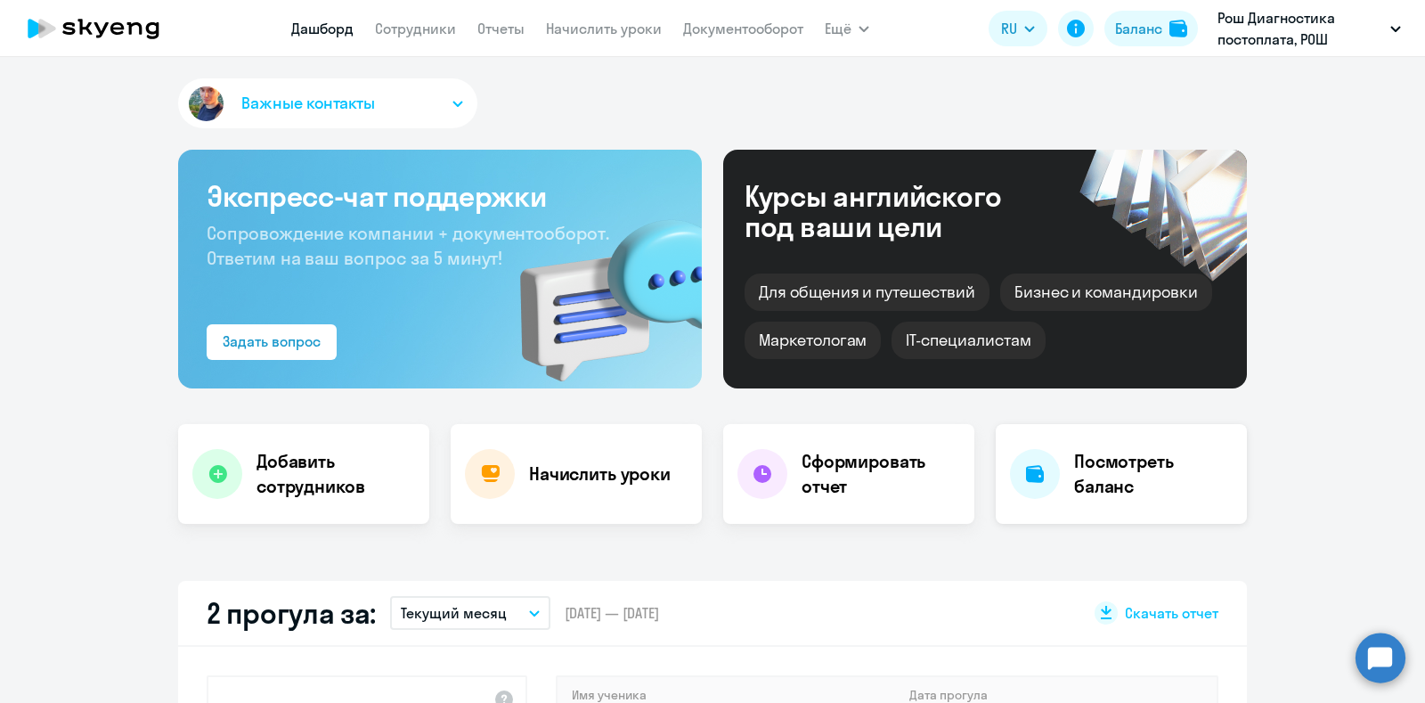
select select "30"
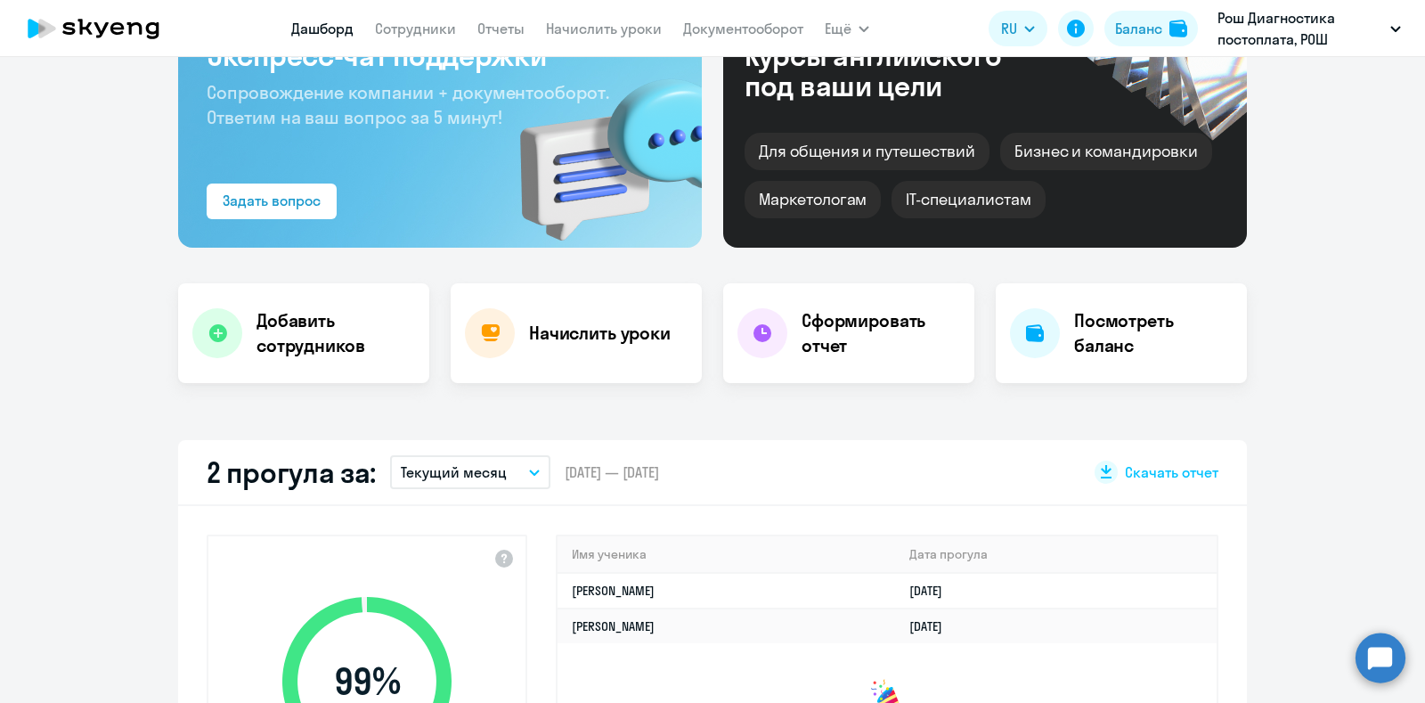
scroll to position [110, 0]
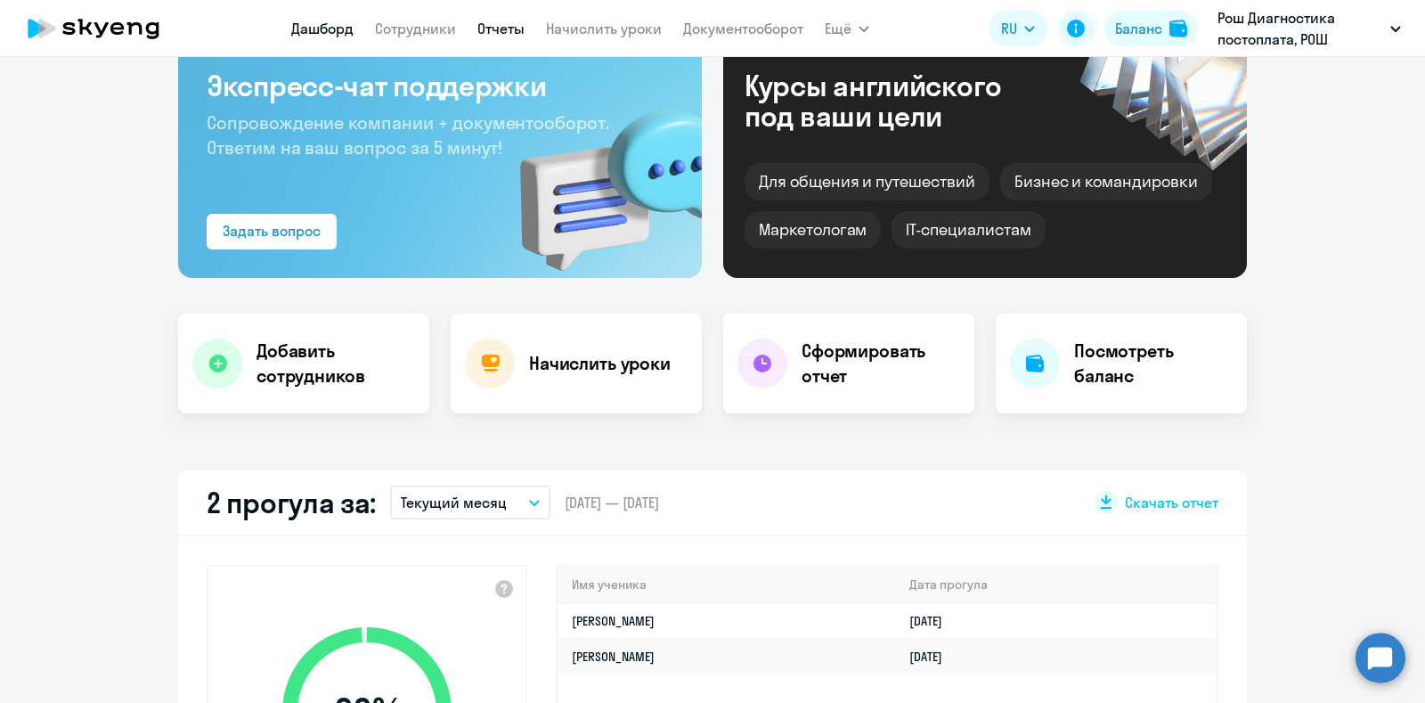
click at [518, 24] on link "Отчеты" at bounding box center [500, 29] width 47 height 18
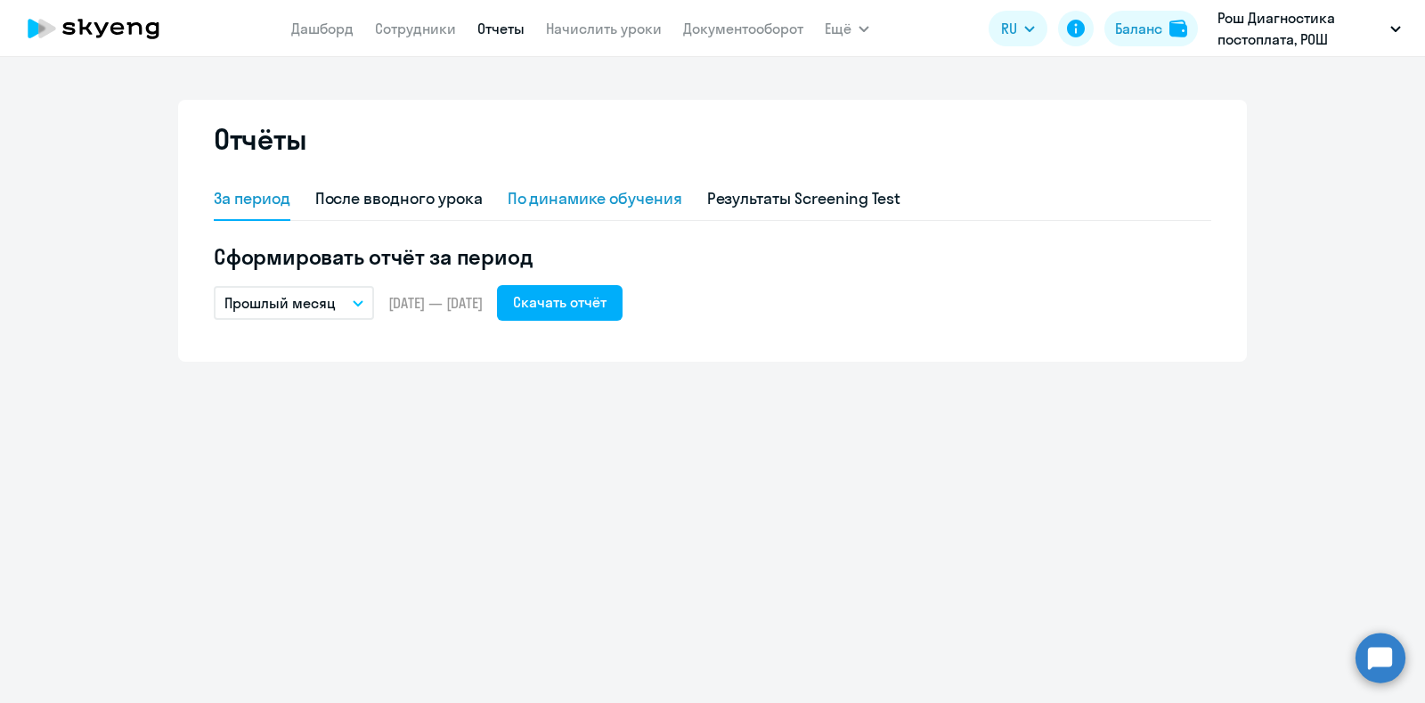
click at [628, 192] on div "По динамике обучения" at bounding box center [595, 198] width 175 height 23
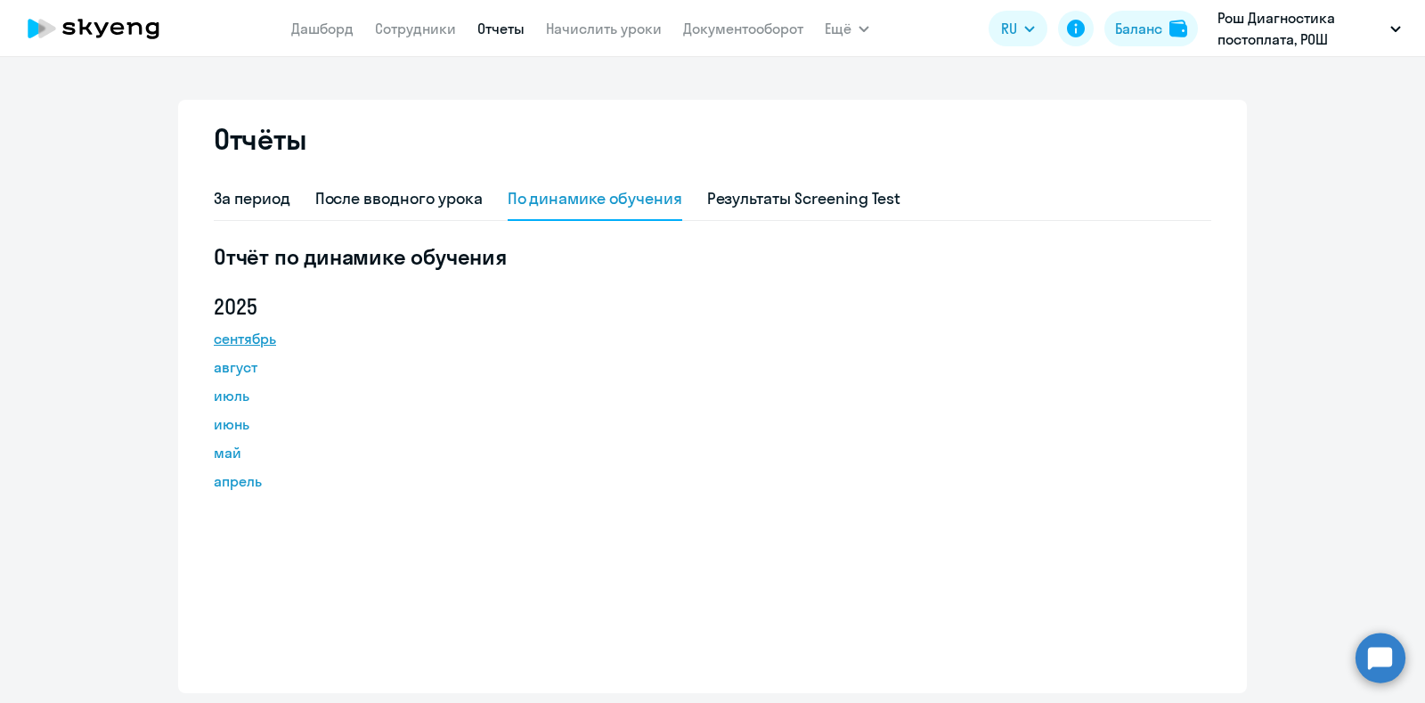
click at [234, 332] on link "сентябрь" at bounding box center [294, 338] width 160 height 21
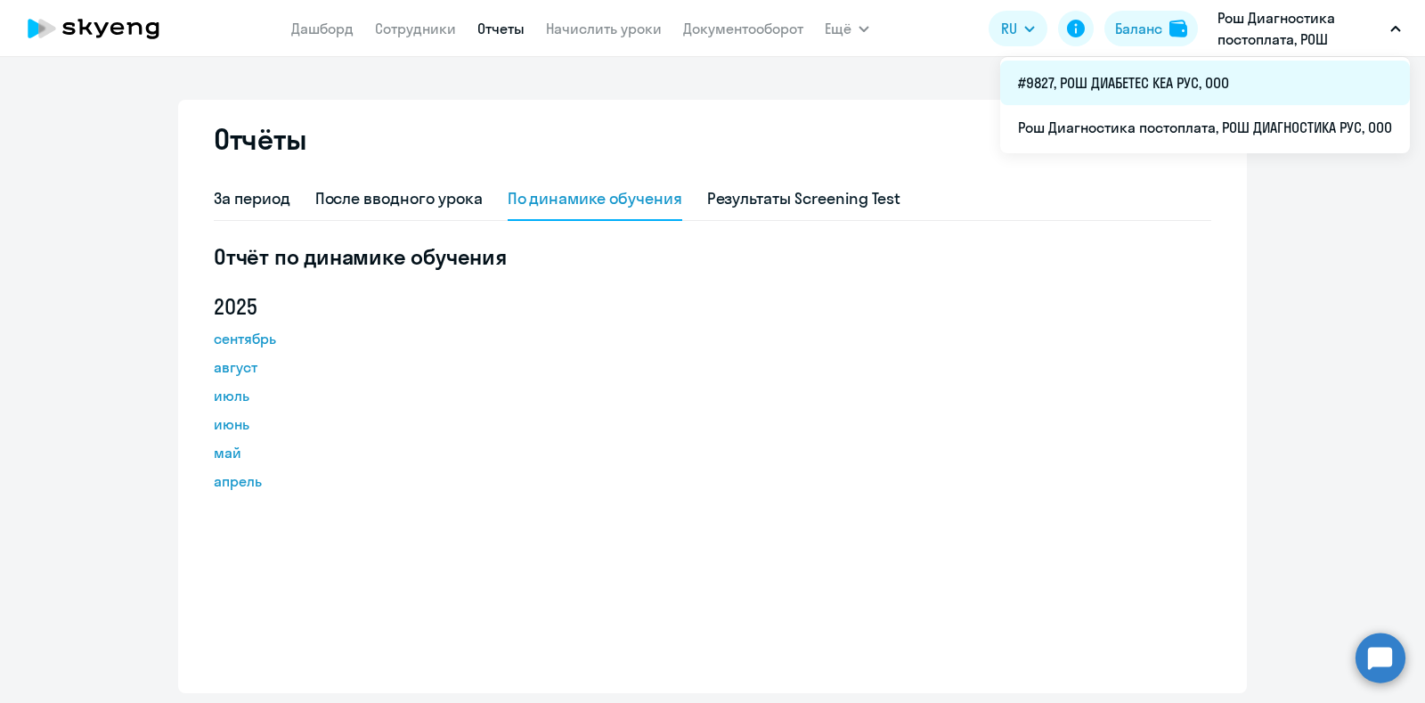
click at [1294, 71] on li "#9827, РОШ ДИАБЕТЕС КЕА РУС, ООО" at bounding box center [1205, 83] width 410 height 45
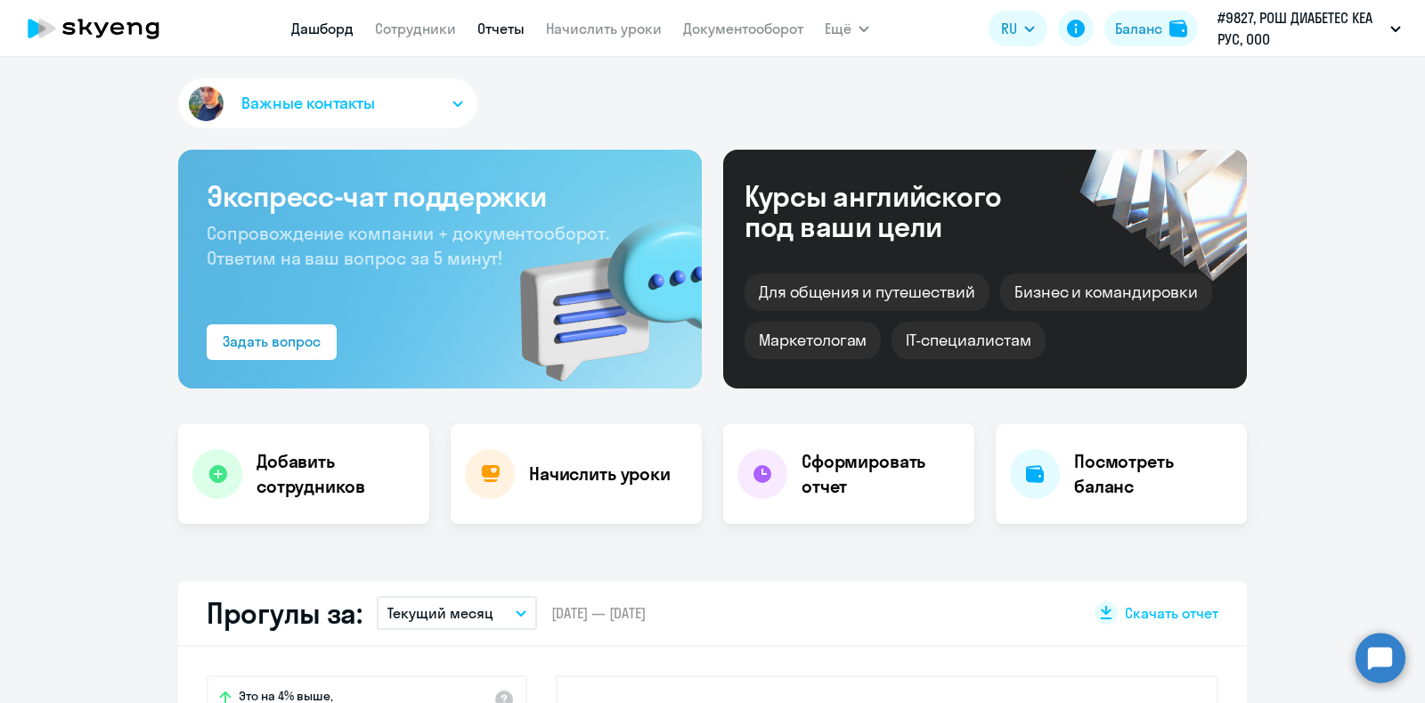
select select "30"
click at [502, 28] on link "Отчеты" at bounding box center [500, 29] width 47 height 18
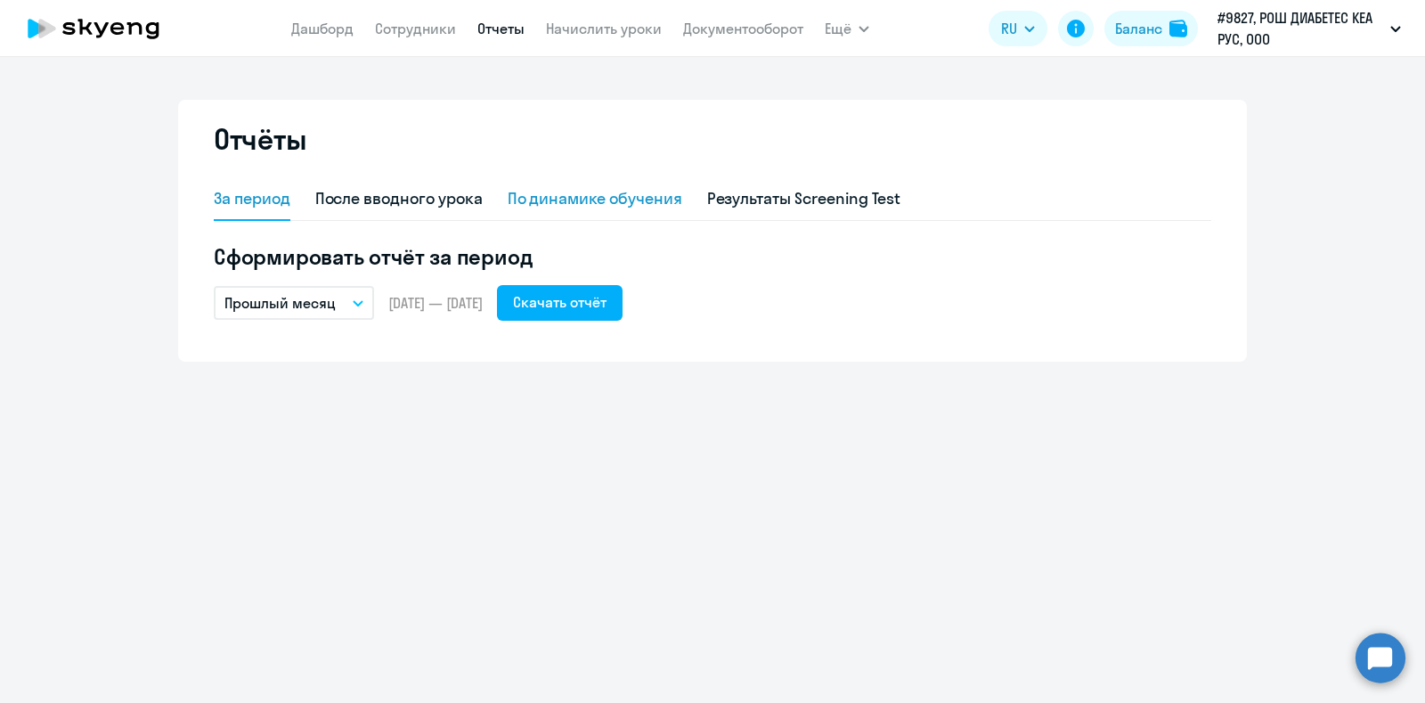
click at [579, 198] on div "По динамике обучения" at bounding box center [595, 198] width 175 height 23
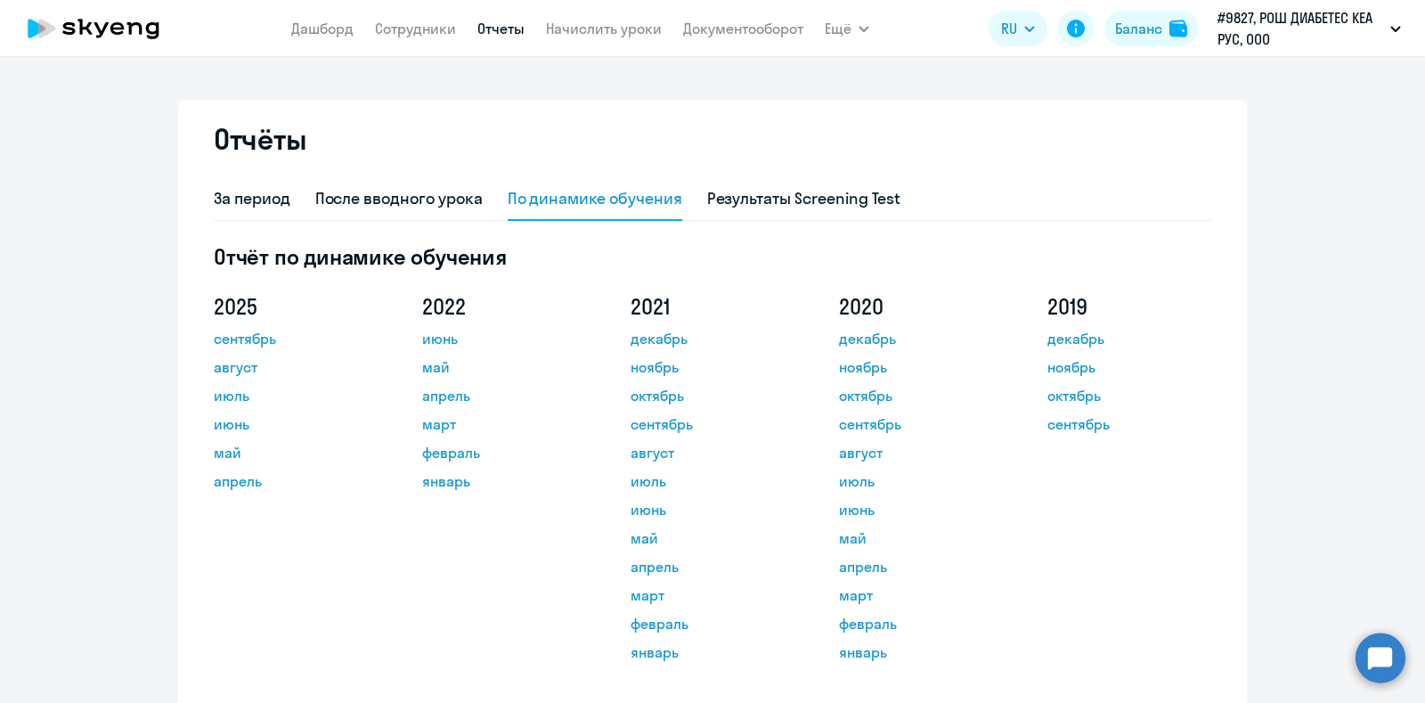
click at [229, 327] on div "[DATE] август июль июнь май апрель" at bounding box center [294, 481] width 160 height 378
click at [227, 337] on link "сентябрь" at bounding box center [294, 338] width 160 height 21
